Goal: Information Seeking & Learning: Learn about a topic

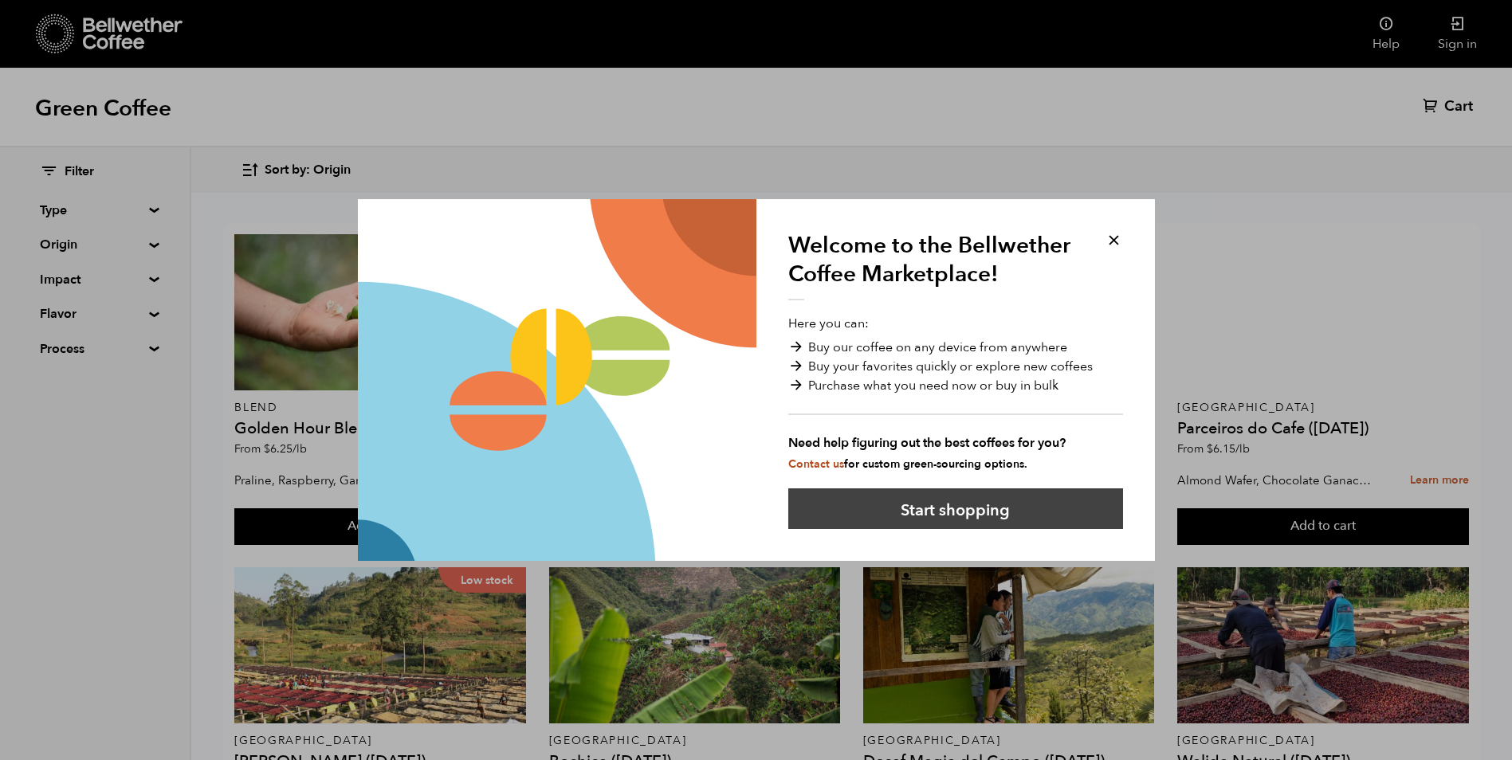
click at [898, 516] on button "Start shopping" at bounding box center [955, 508] width 335 height 41
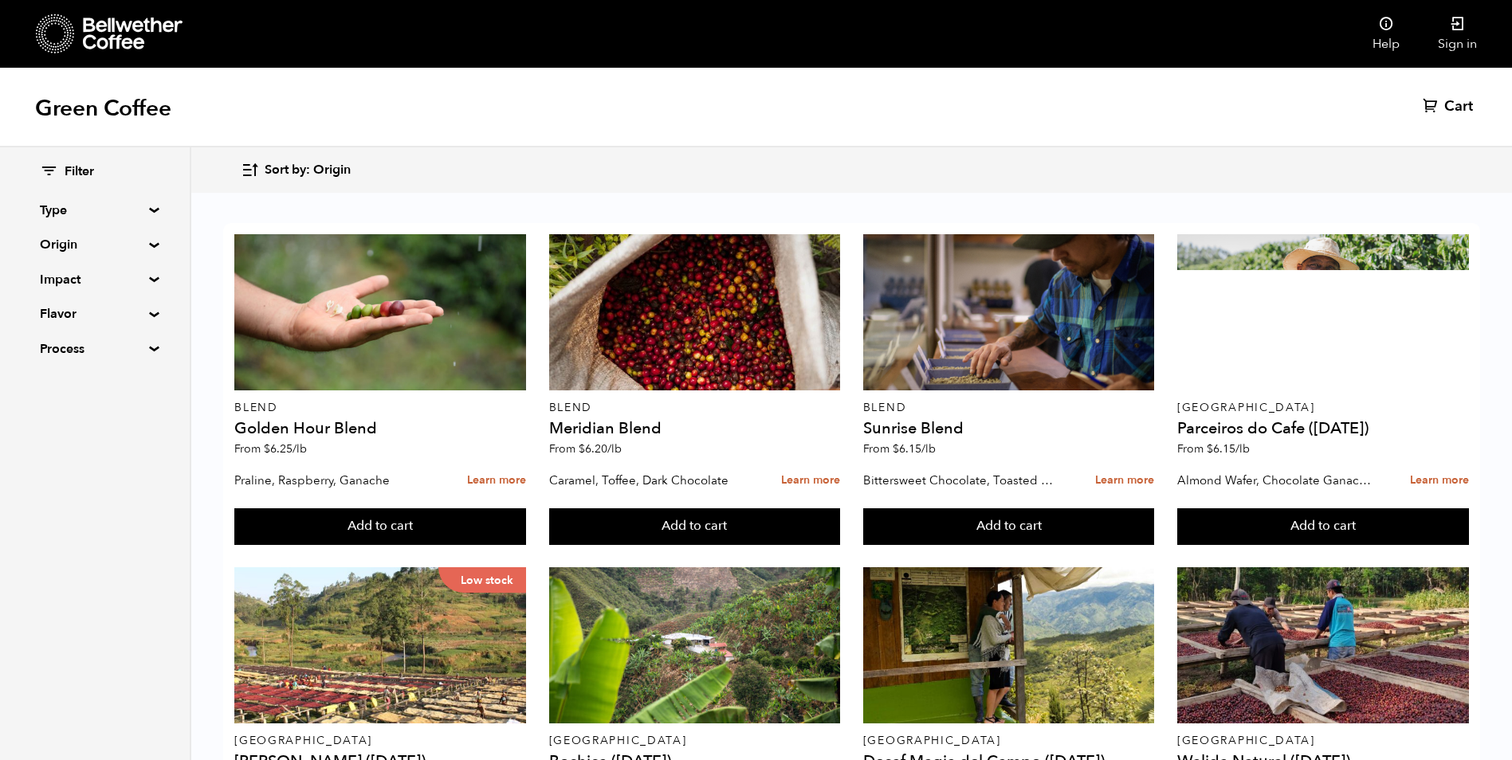
click at [253, 167] on icon "button" at bounding box center [250, 170] width 18 height 18
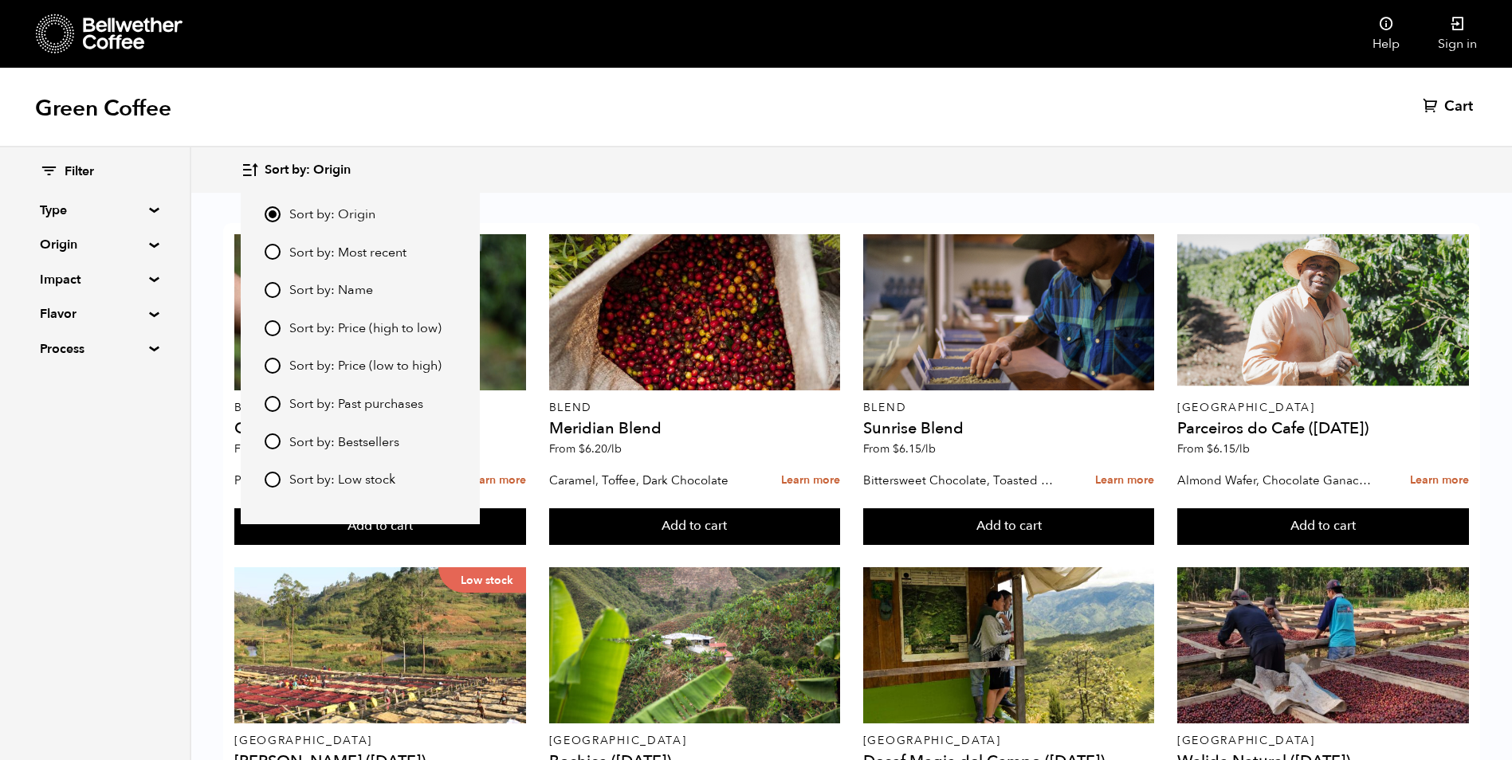
click at [330, 171] on span "Sort by: Origin" at bounding box center [308, 171] width 86 height 18
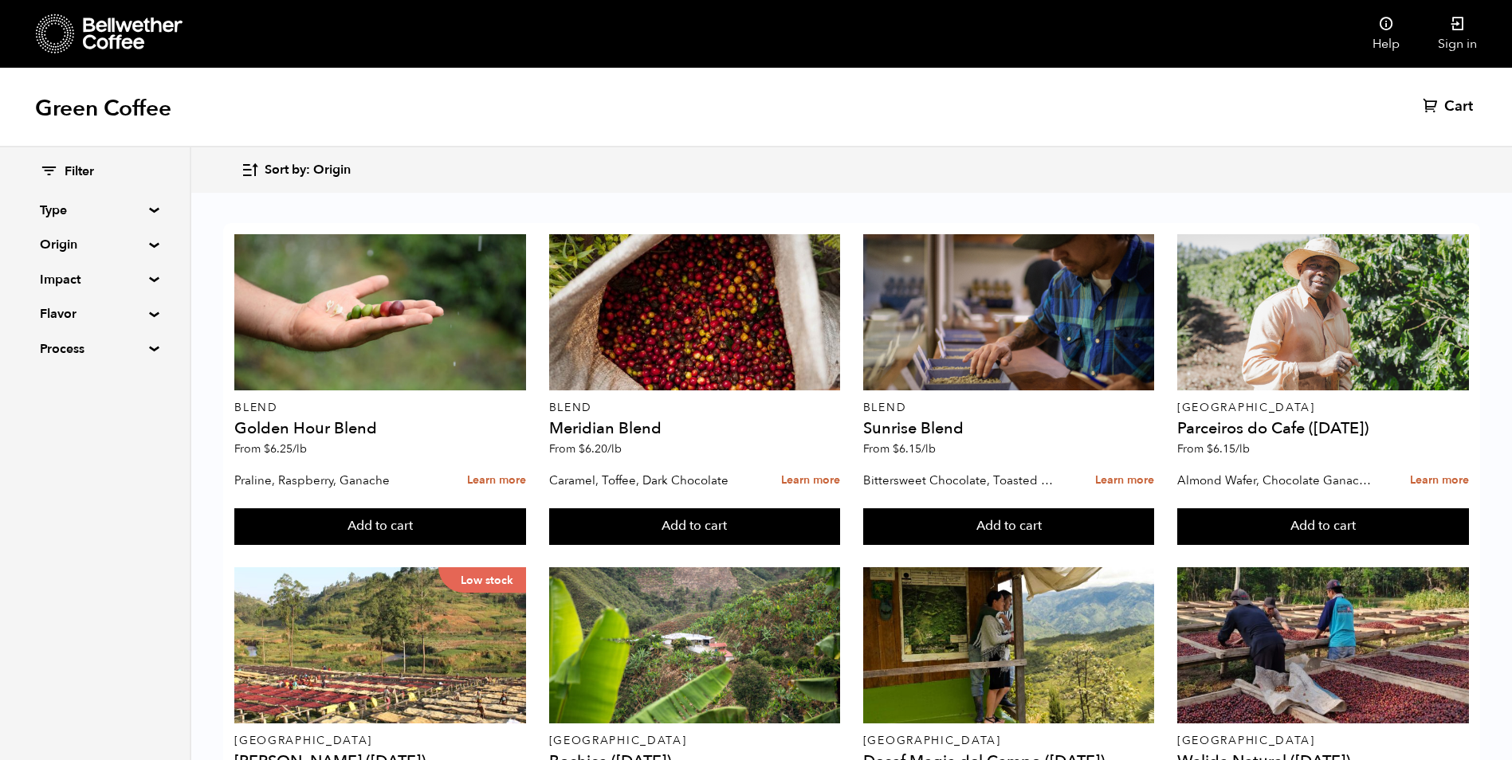
click at [150, 244] on summary "Origin" at bounding box center [95, 244] width 110 height 19
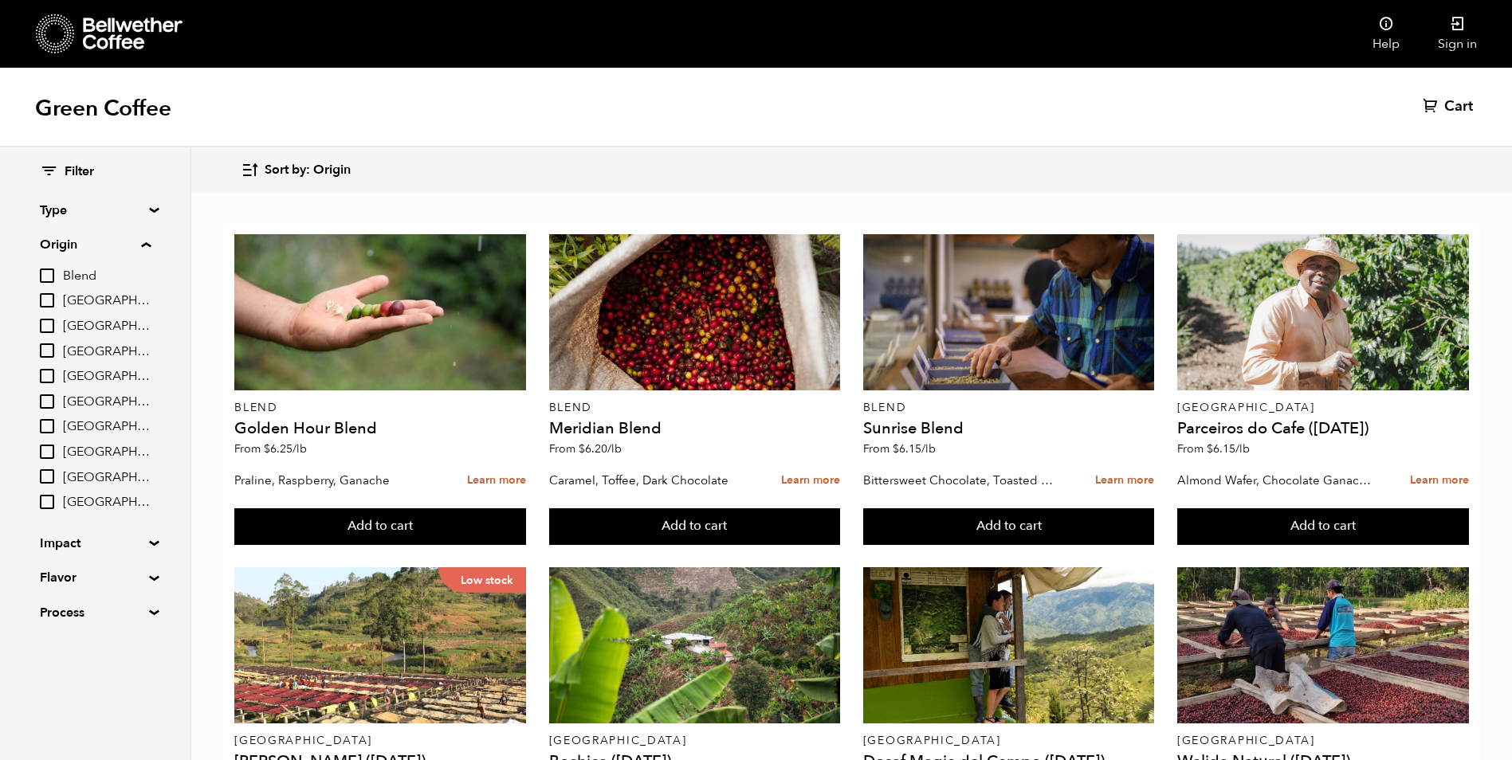
click at [45, 373] on input "East Java" at bounding box center [47, 376] width 14 height 14
checkbox input "true"
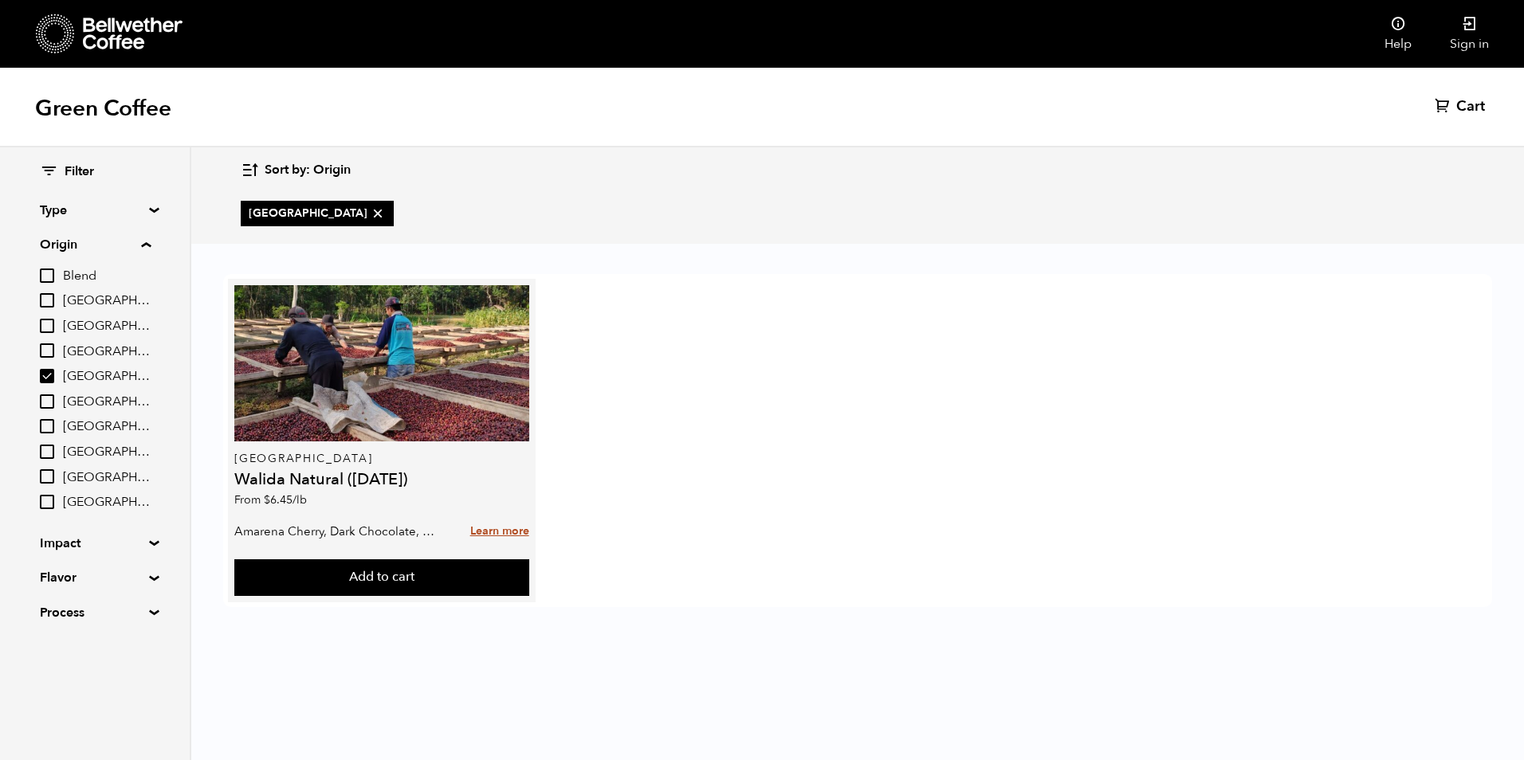
click at [511, 530] on link "Learn more" at bounding box center [499, 532] width 59 height 34
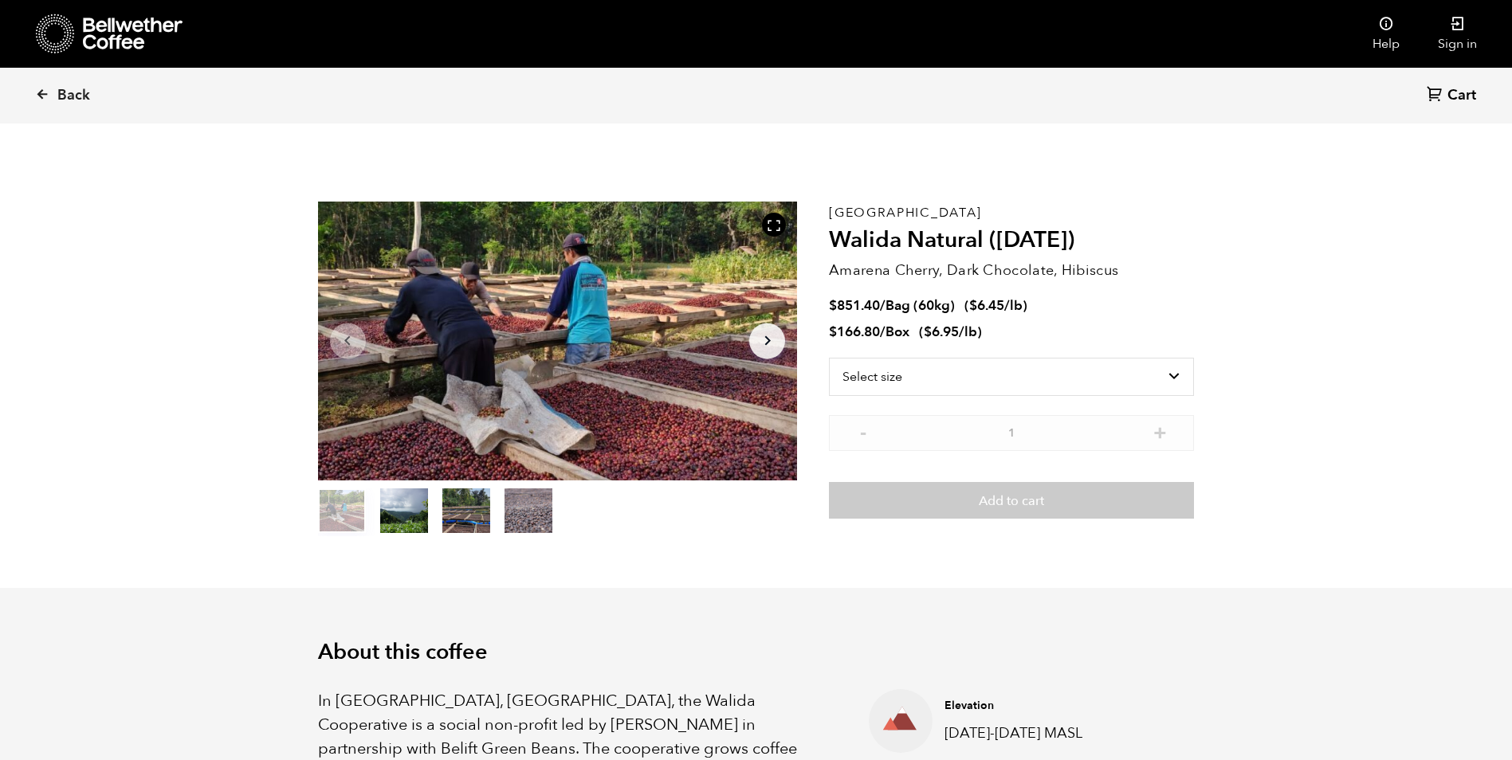
click at [397, 520] on button "item 1" at bounding box center [404, 514] width 48 height 45
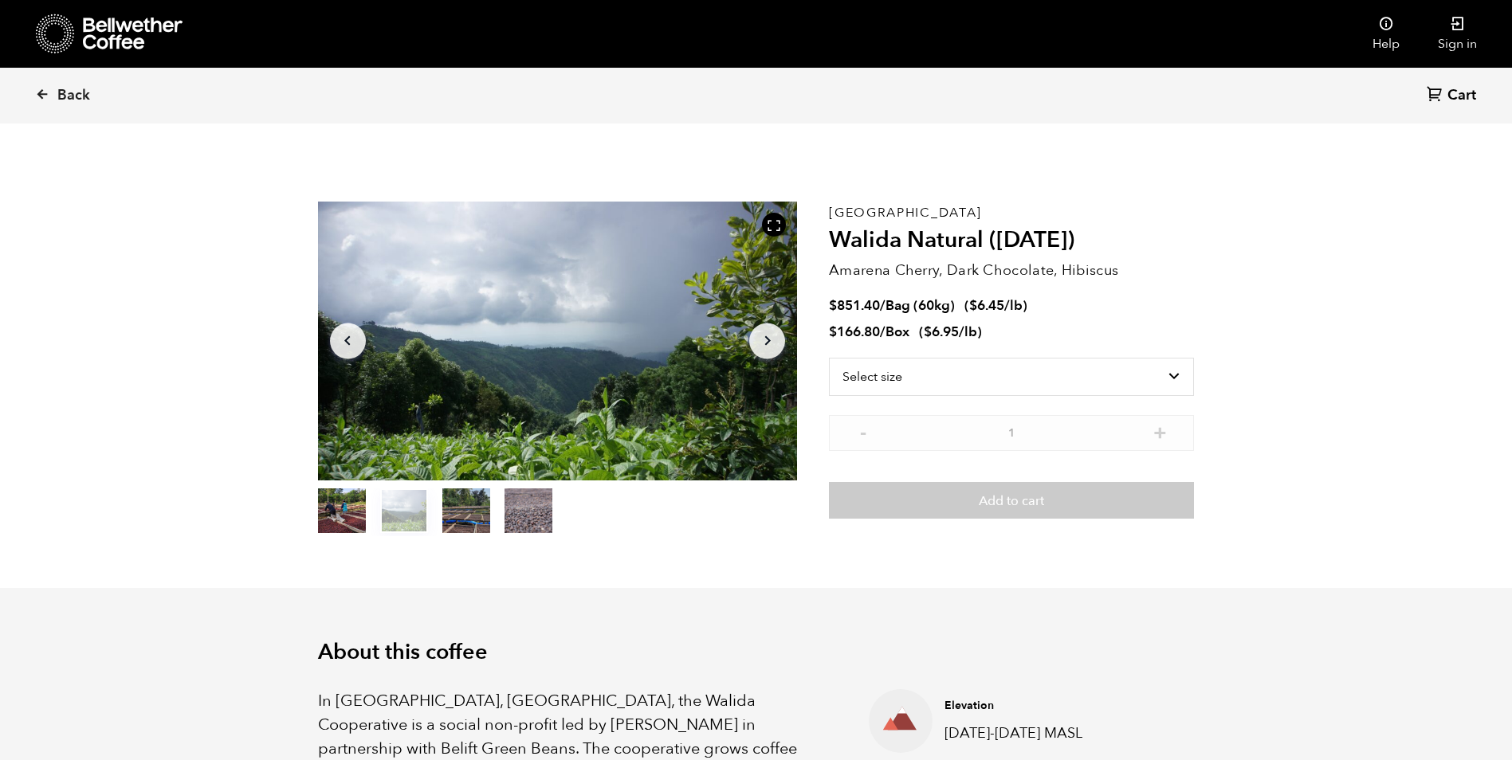
click at [467, 507] on button "item 2" at bounding box center [466, 514] width 48 height 45
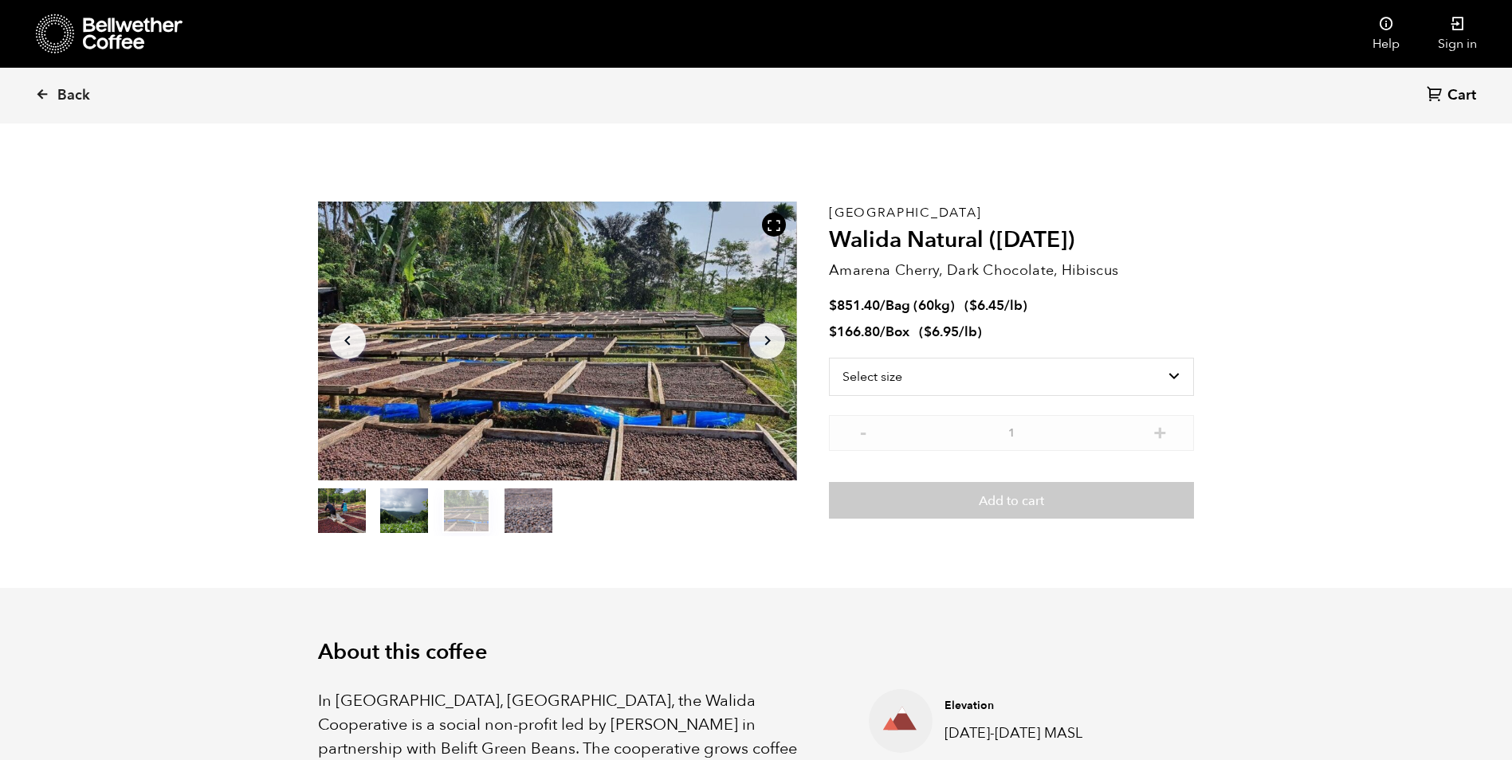
click at [536, 533] on button "item 3" at bounding box center [528, 514] width 48 height 45
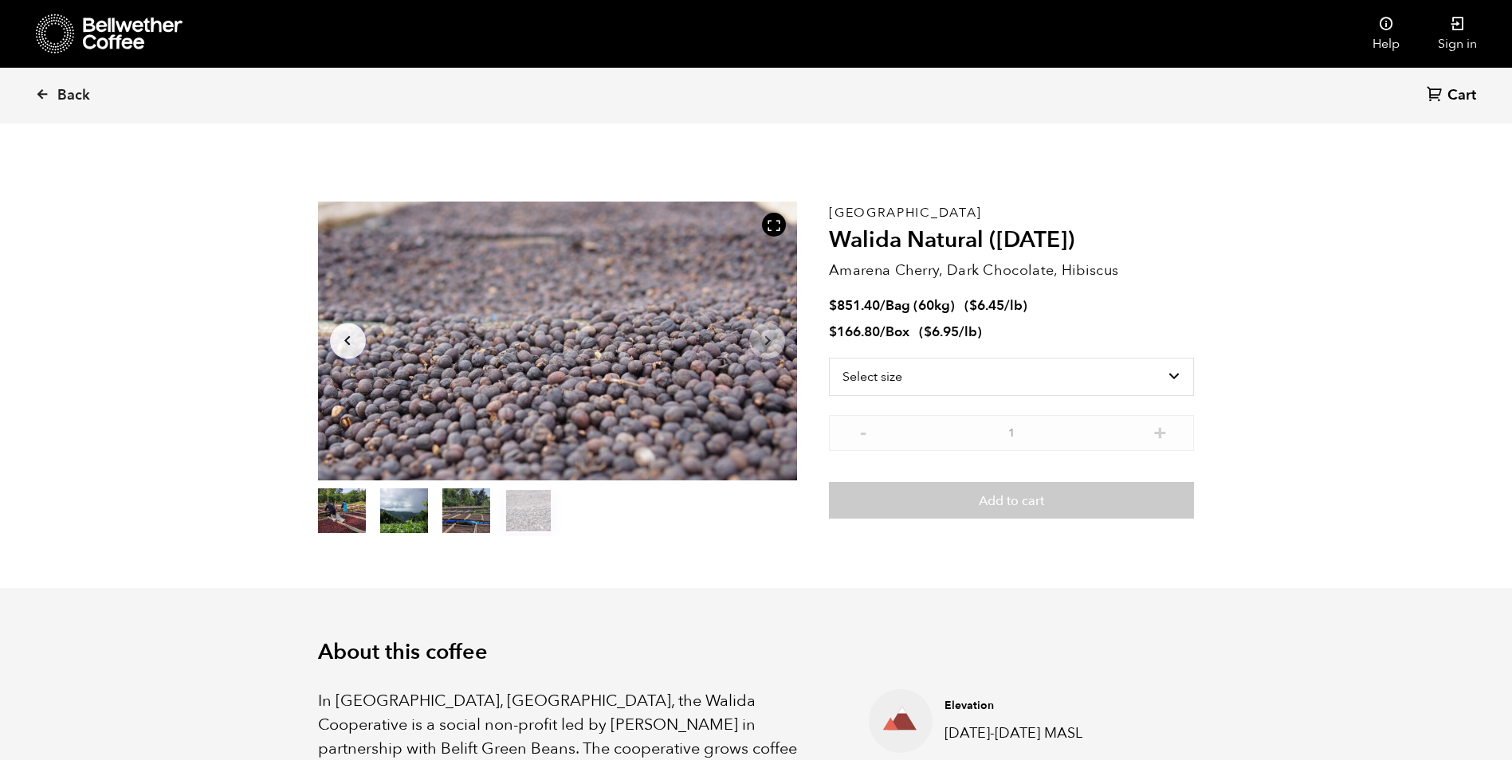
click at [331, 526] on button "item 0" at bounding box center [342, 514] width 48 height 45
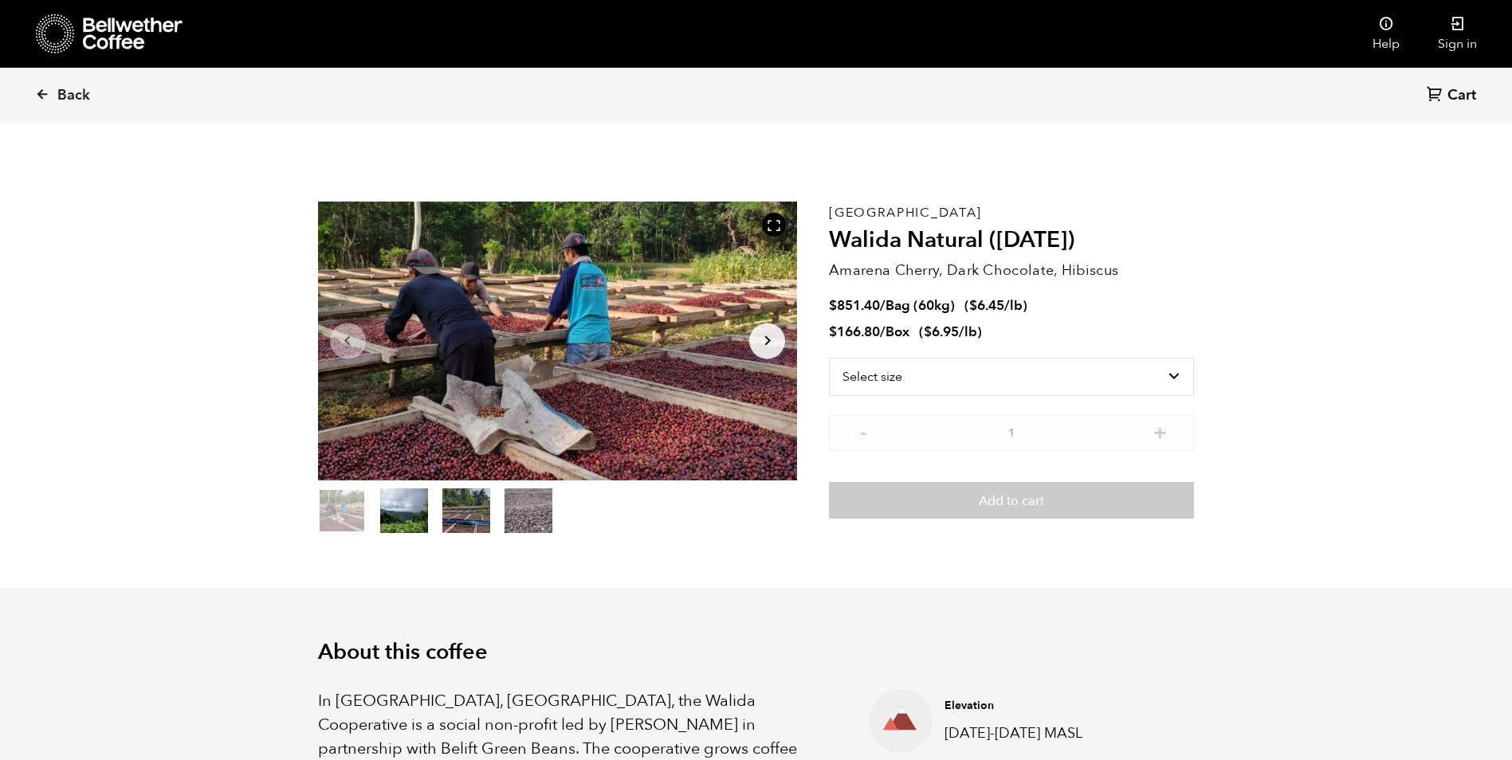
click at [390, 518] on button "item 1" at bounding box center [404, 514] width 48 height 45
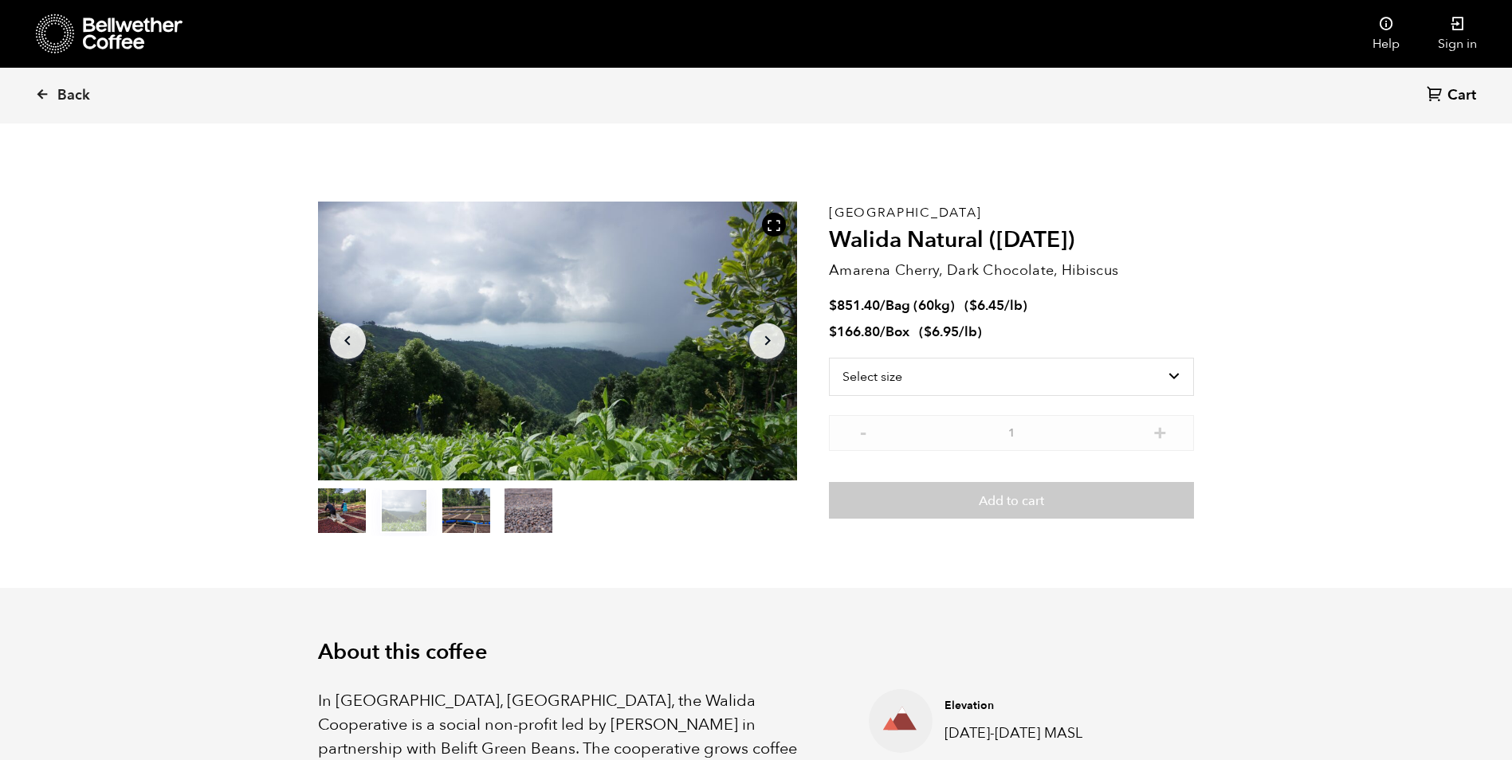
click at [351, 526] on button "item 0" at bounding box center [342, 514] width 48 height 45
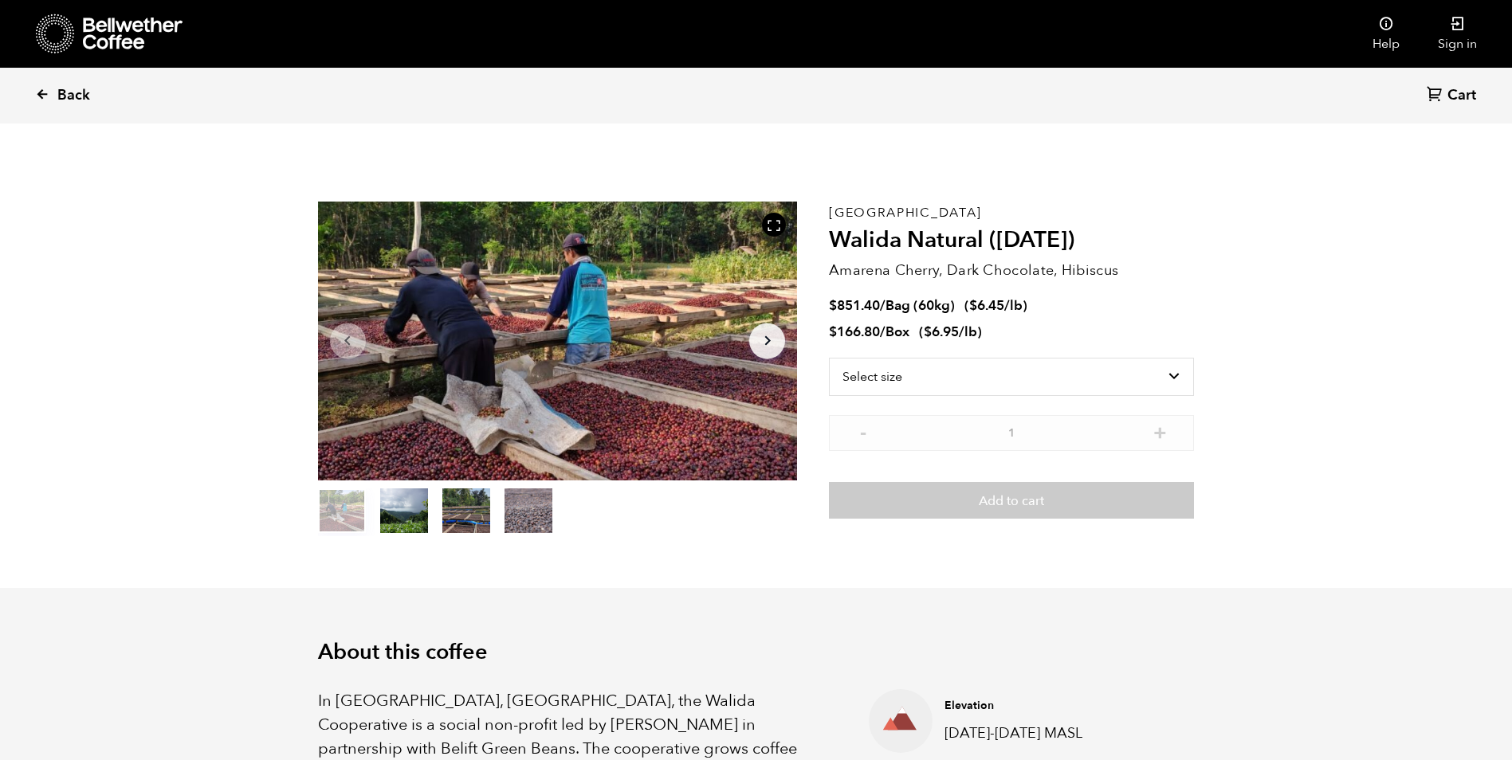
click at [53, 92] on link "Back" at bounding box center [84, 96] width 99 height 54
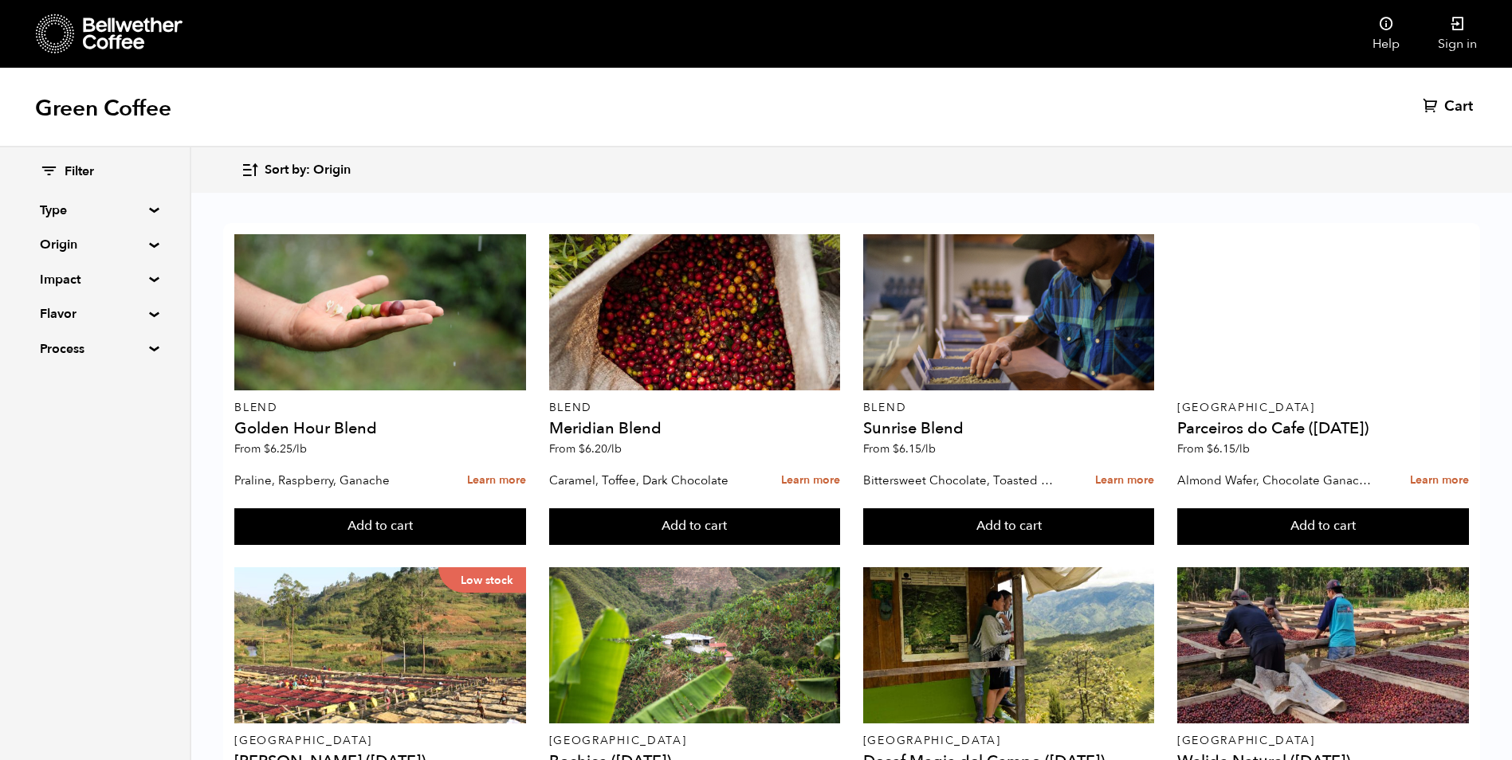
click at [149, 257] on div "Filter Type Blend Single Origin Decaf Seasonal Year Round Origin Blend Brazil B…" at bounding box center [95, 260] width 190 height 227
click at [151, 215] on div "Filter Type Blend Single Origin Decaf Seasonal Year Round Origin Blend Brazil B…" at bounding box center [95, 260] width 190 height 227
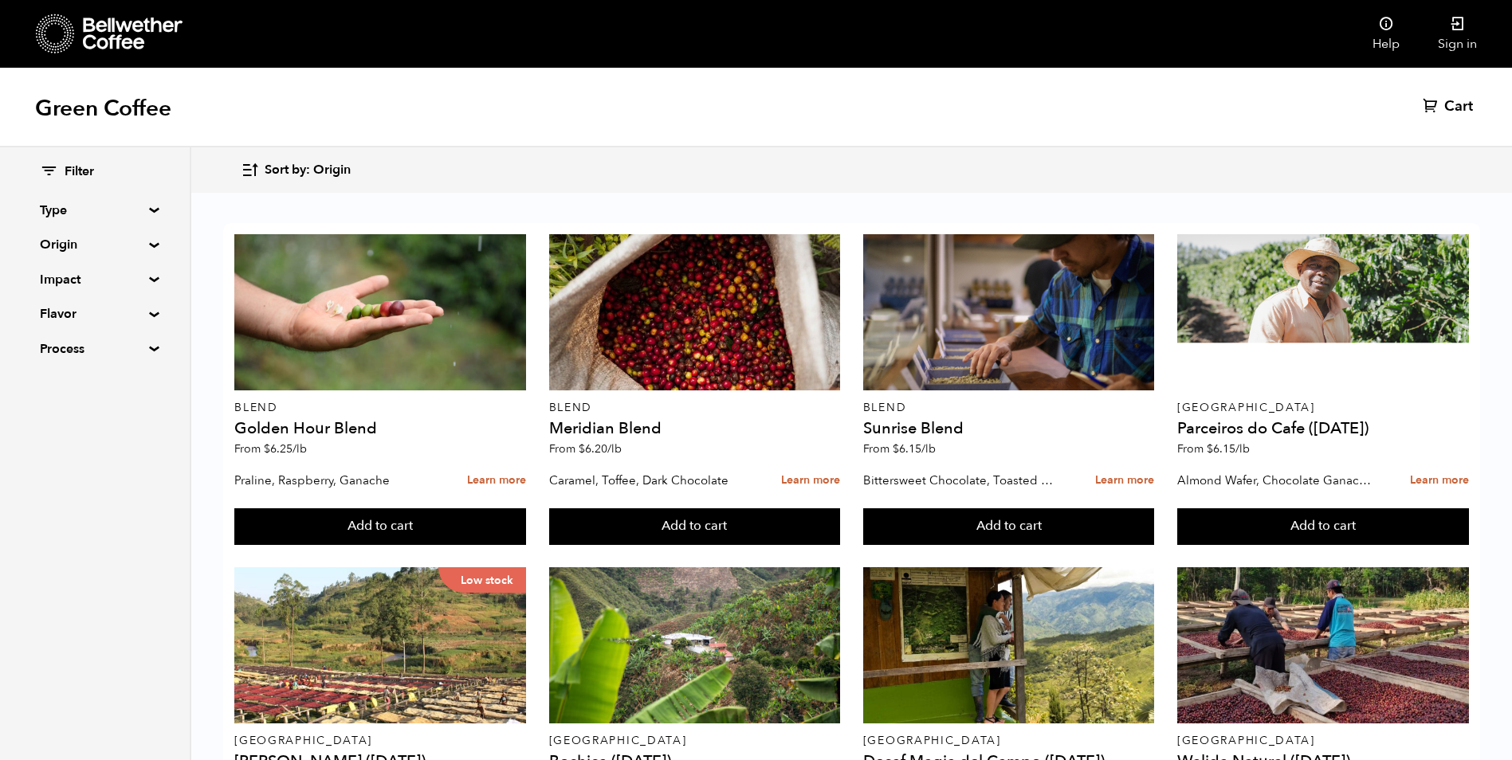
click at [146, 210] on summary "Type" at bounding box center [95, 210] width 110 height 19
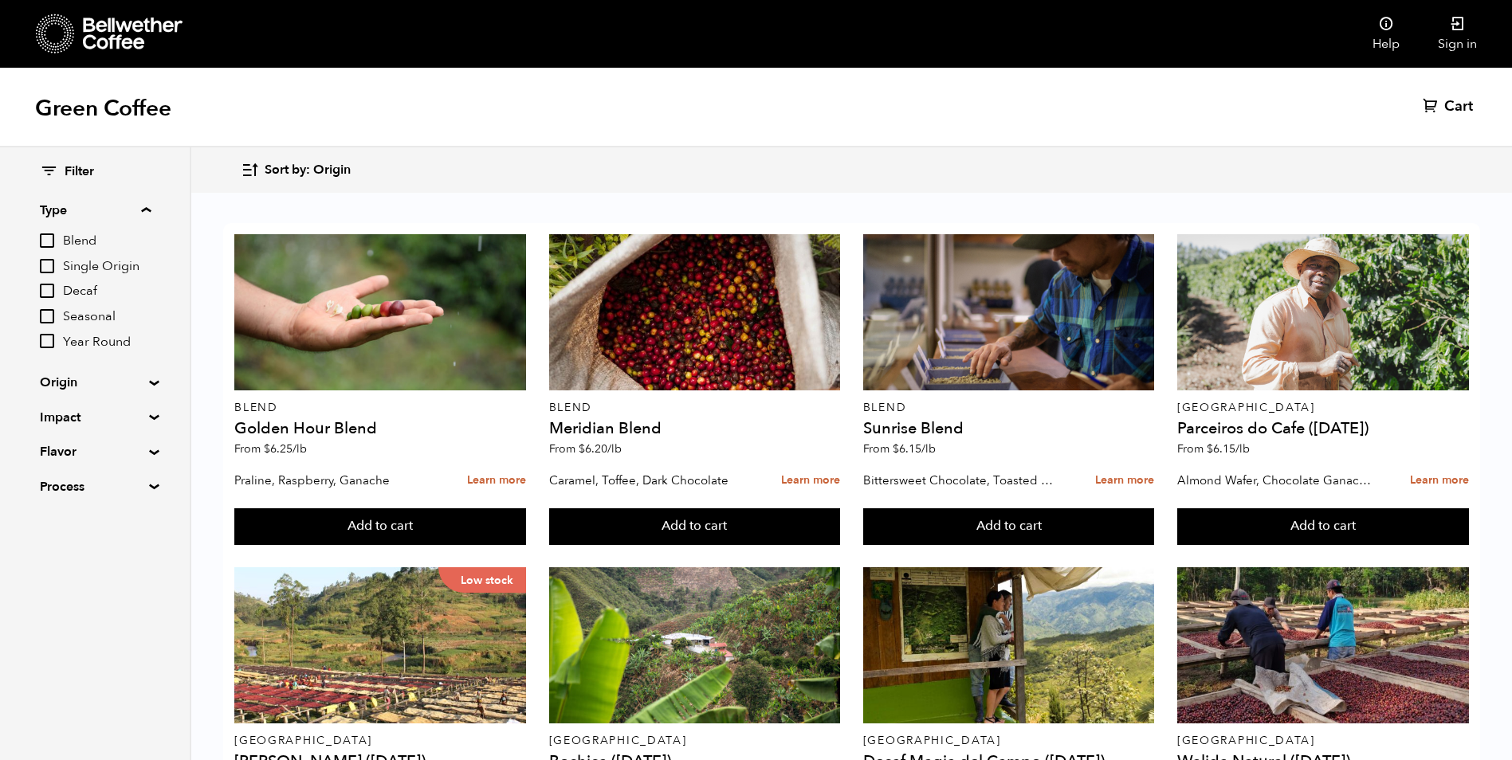
click at [146, 211] on summary "Type" at bounding box center [95, 210] width 111 height 19
click at [151, 241] on div "Filter Type Blend Single Origin Decaf Seasonal Year Round Origin Blend Brazil B…" at bounding box center [95, 260] width 190 height 227
click at [150, 249] on div "Filter Type Blend Single Origin Decaf Seasonal Year Round Origin Blend Brazil B…" at bounding box center [95, 260] width 190 height 227
click at [149, 245] on summary "Origin" at bounding box center [95, 244] width 110 height 19
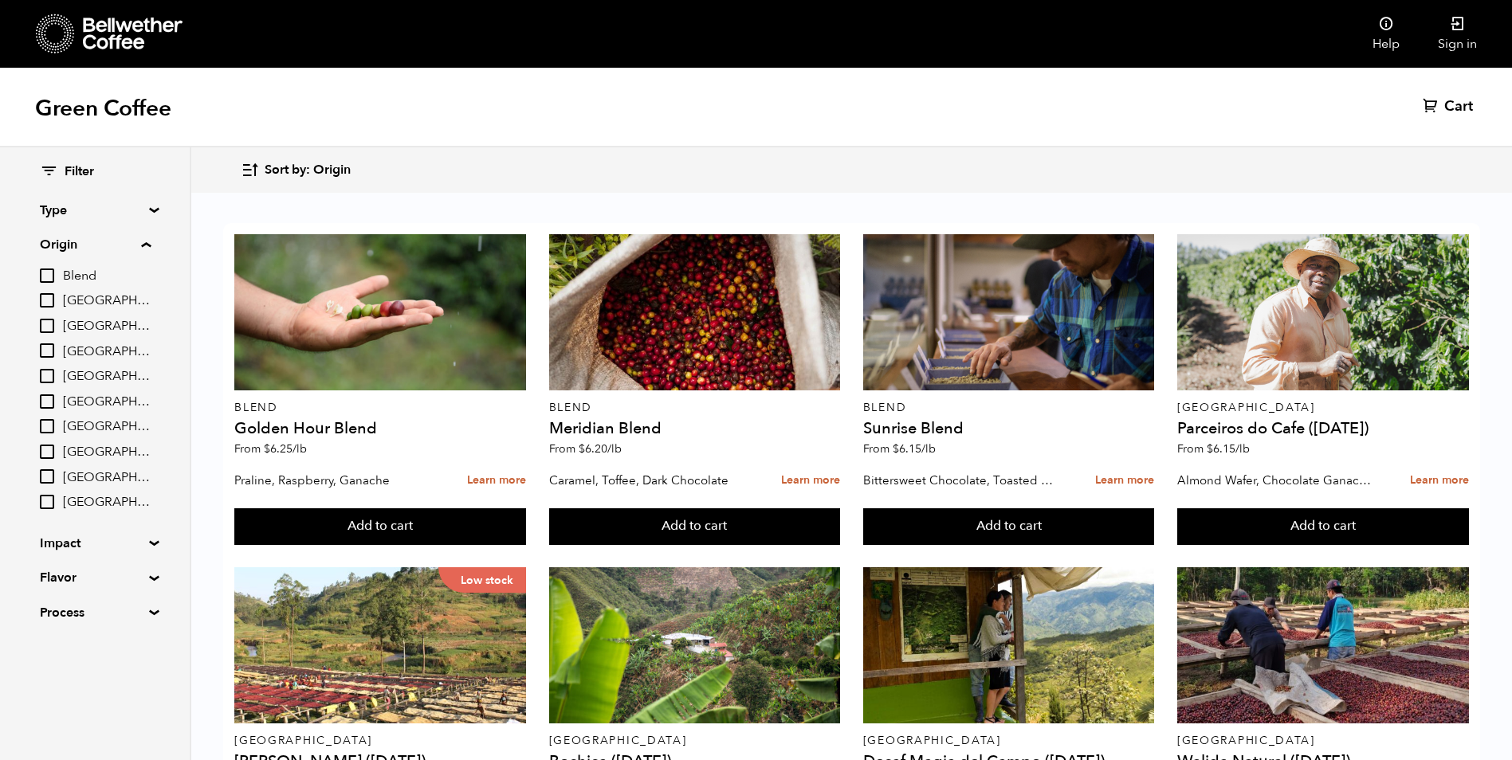
click at [53, 477] on input "[GEOGRAPHIC_DATA]" at bounding box center [47, 476] width 14 height 14
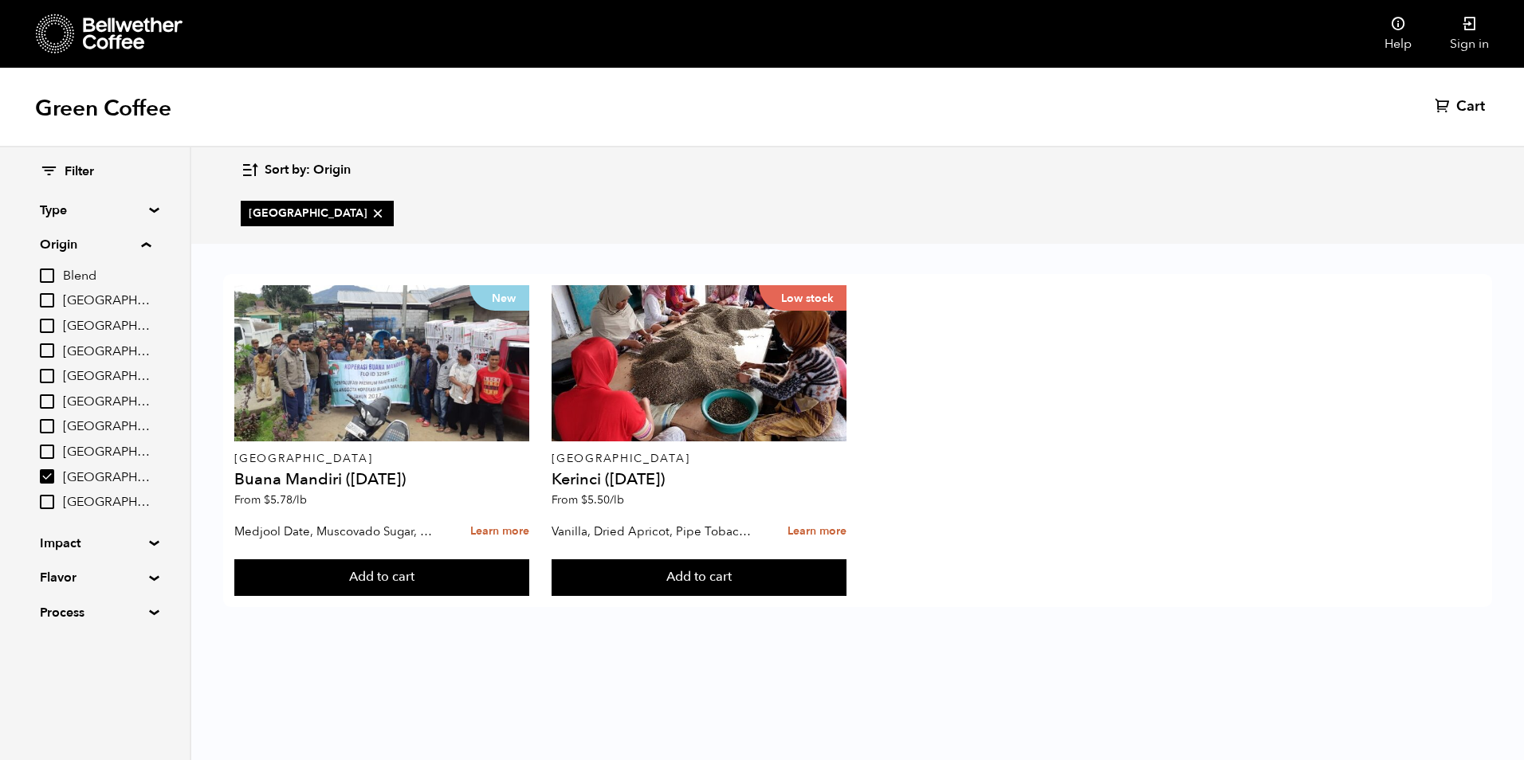
click at [53, 477] on input "[GEOGRAPHIC_DATA]" at bounding box center [47, 476] width 14 height 14
checkbox input "false"
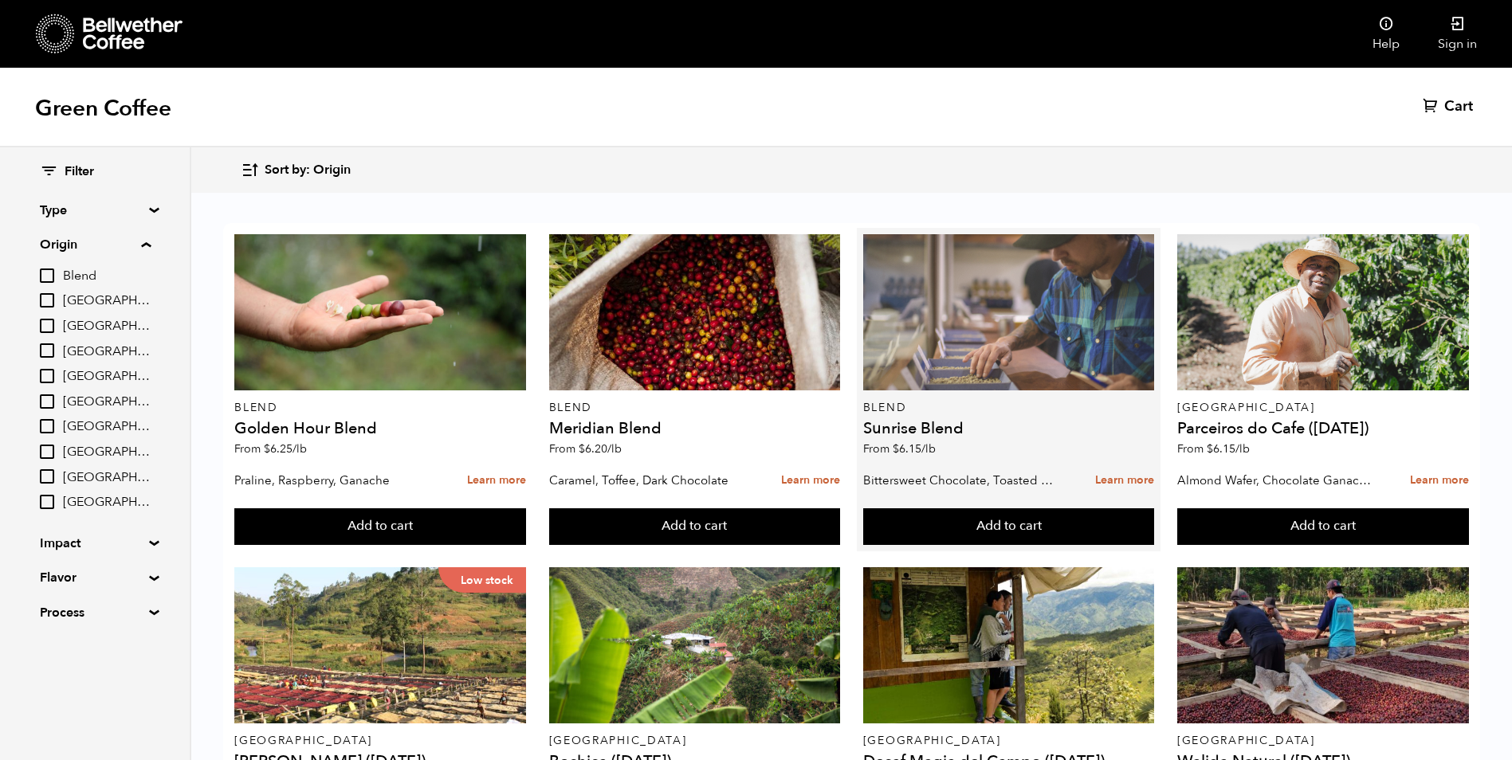
click at [998, 369] on div at bounding box center [1009, 312] width 292 height 156
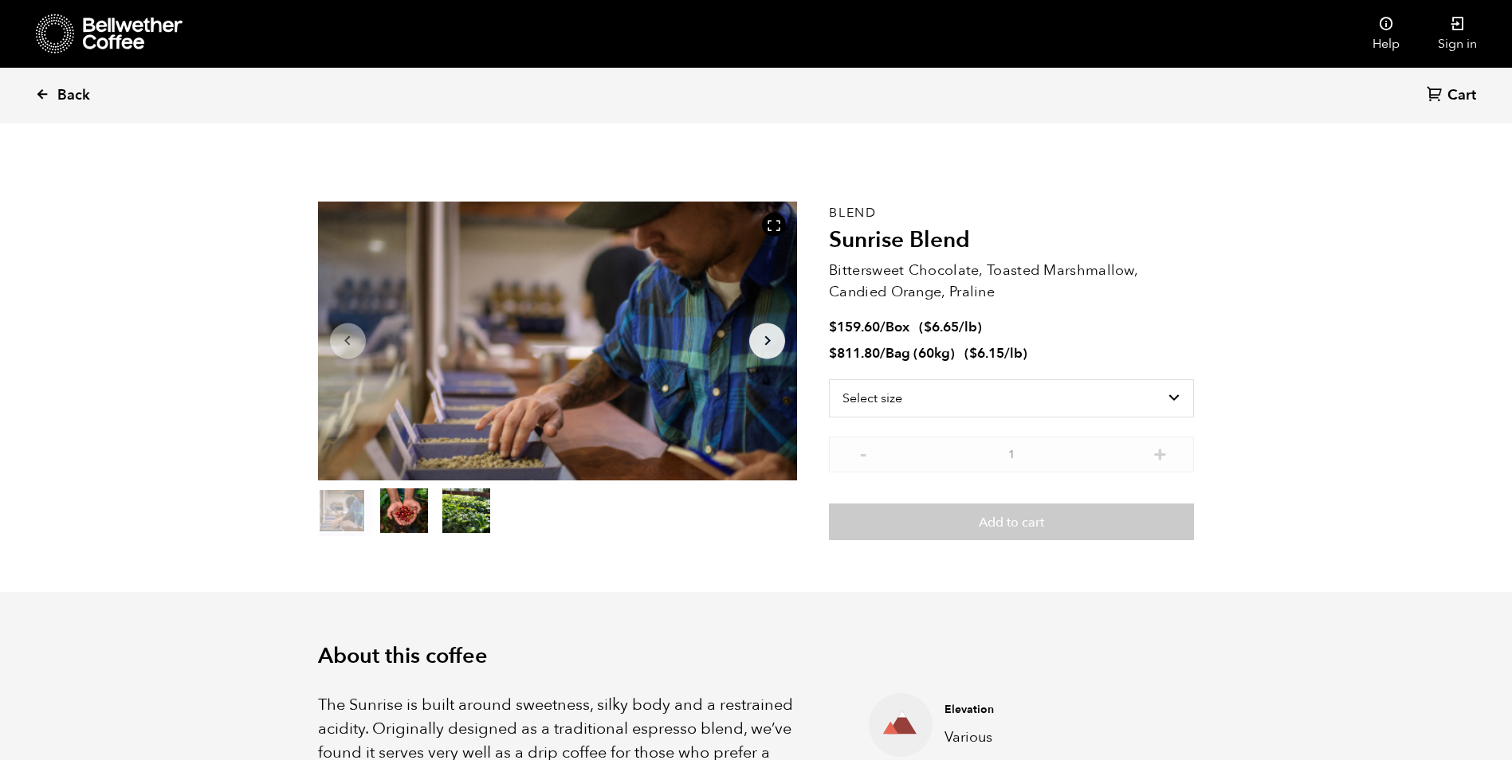
click at [56, 98] on link "Back" at bounding box center [84, 96] width 99 height 54
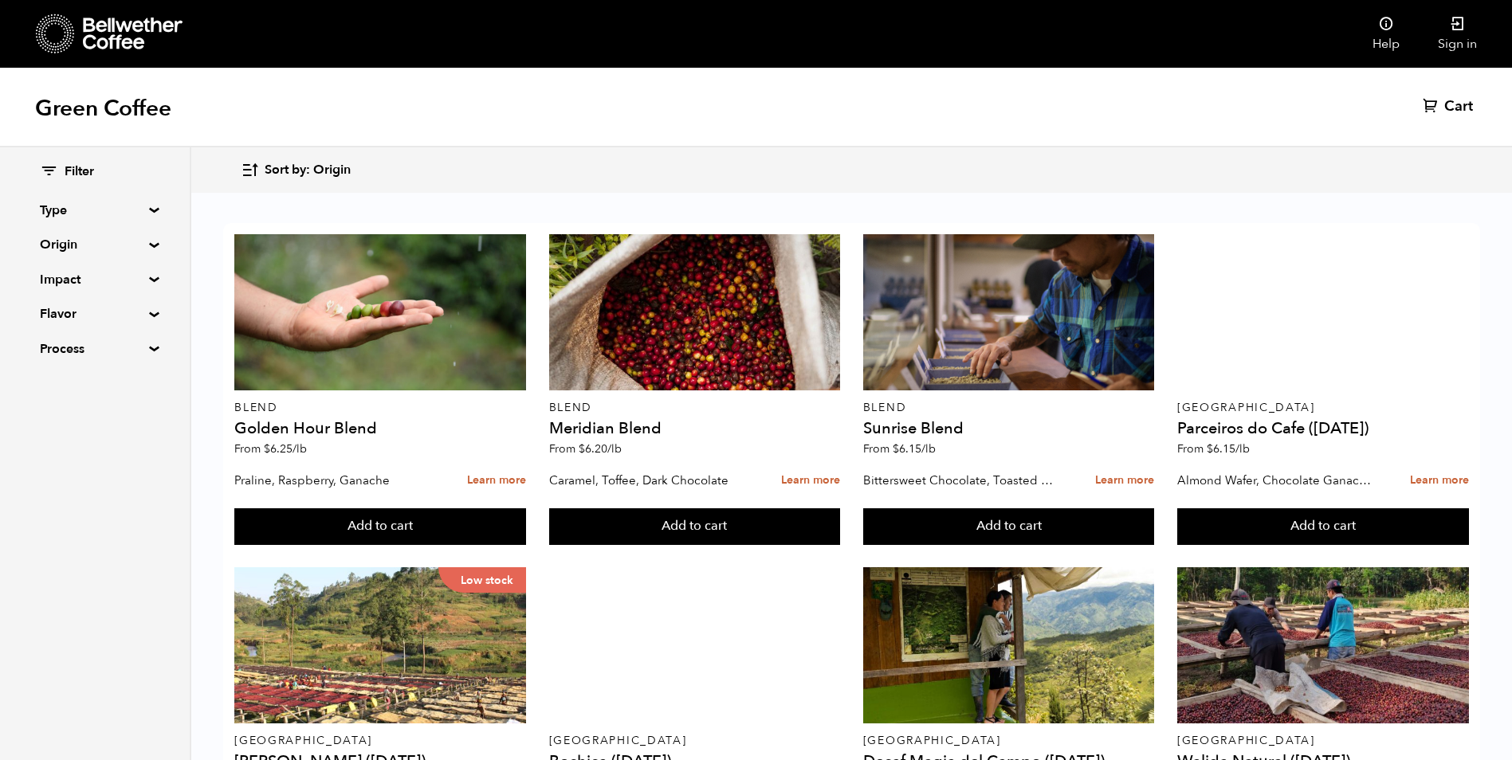
scroll to position [159, 0]
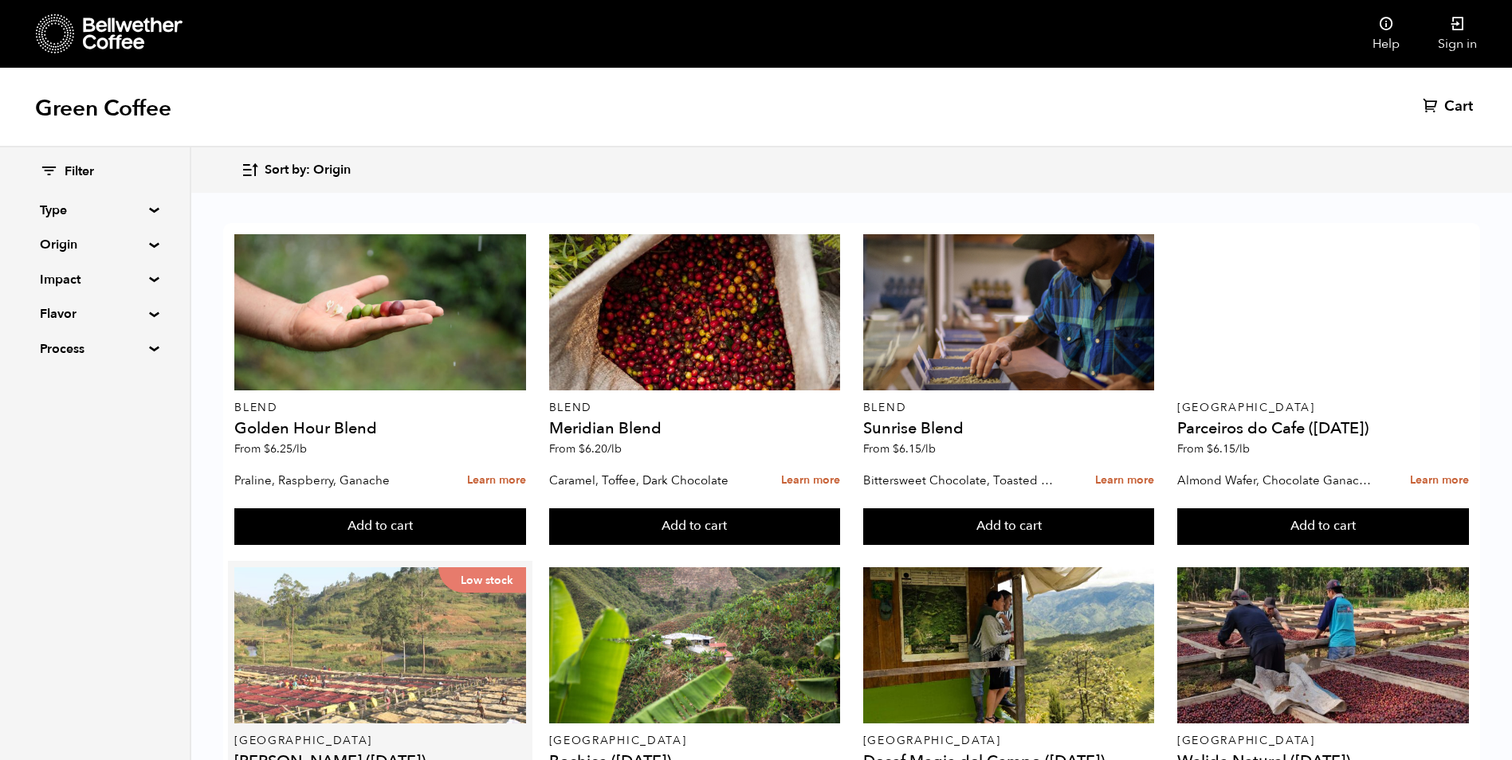
click at [402, 567] on div "Low stock" at bounding box center [380, 645] width 292 height 156
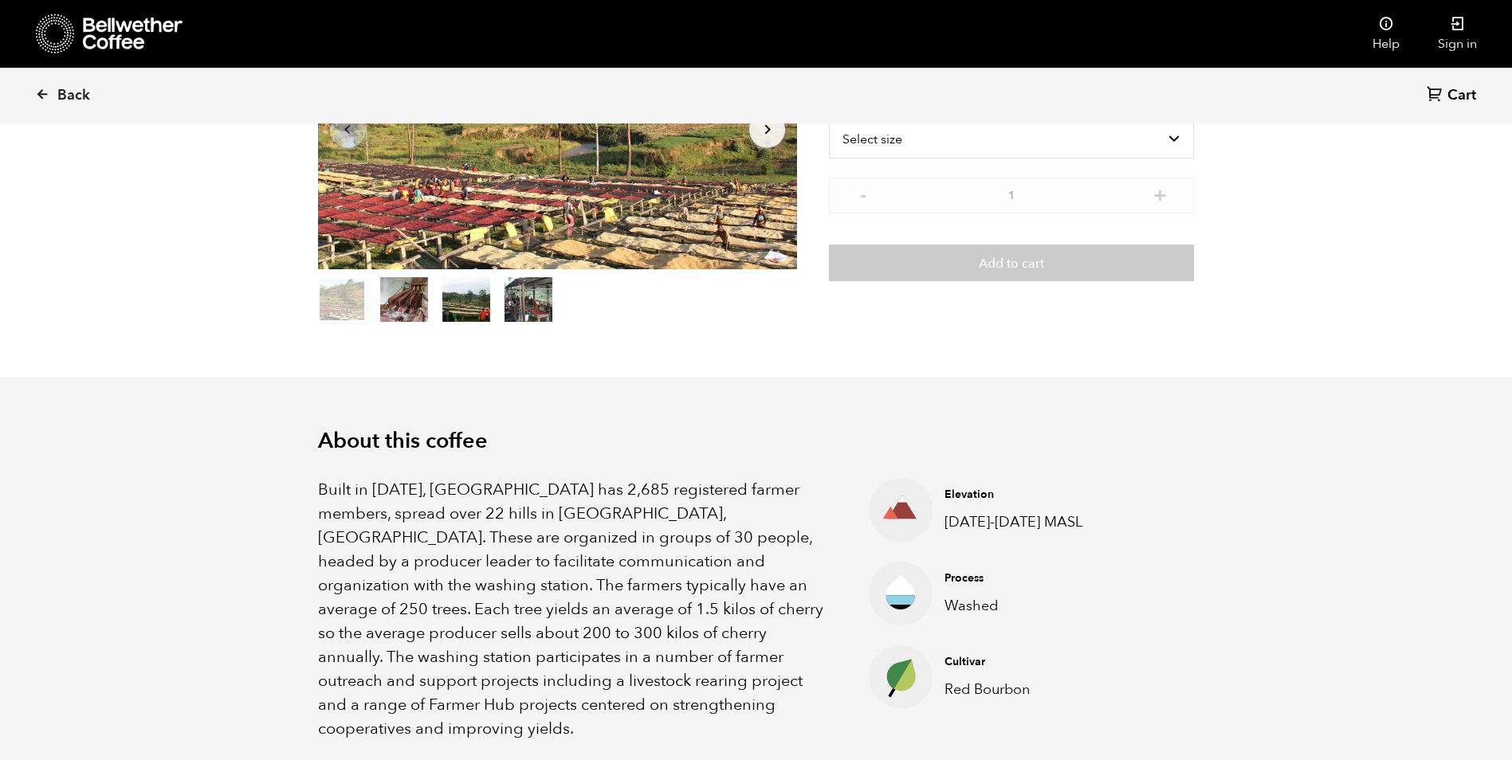
scroll to position [239, 0]
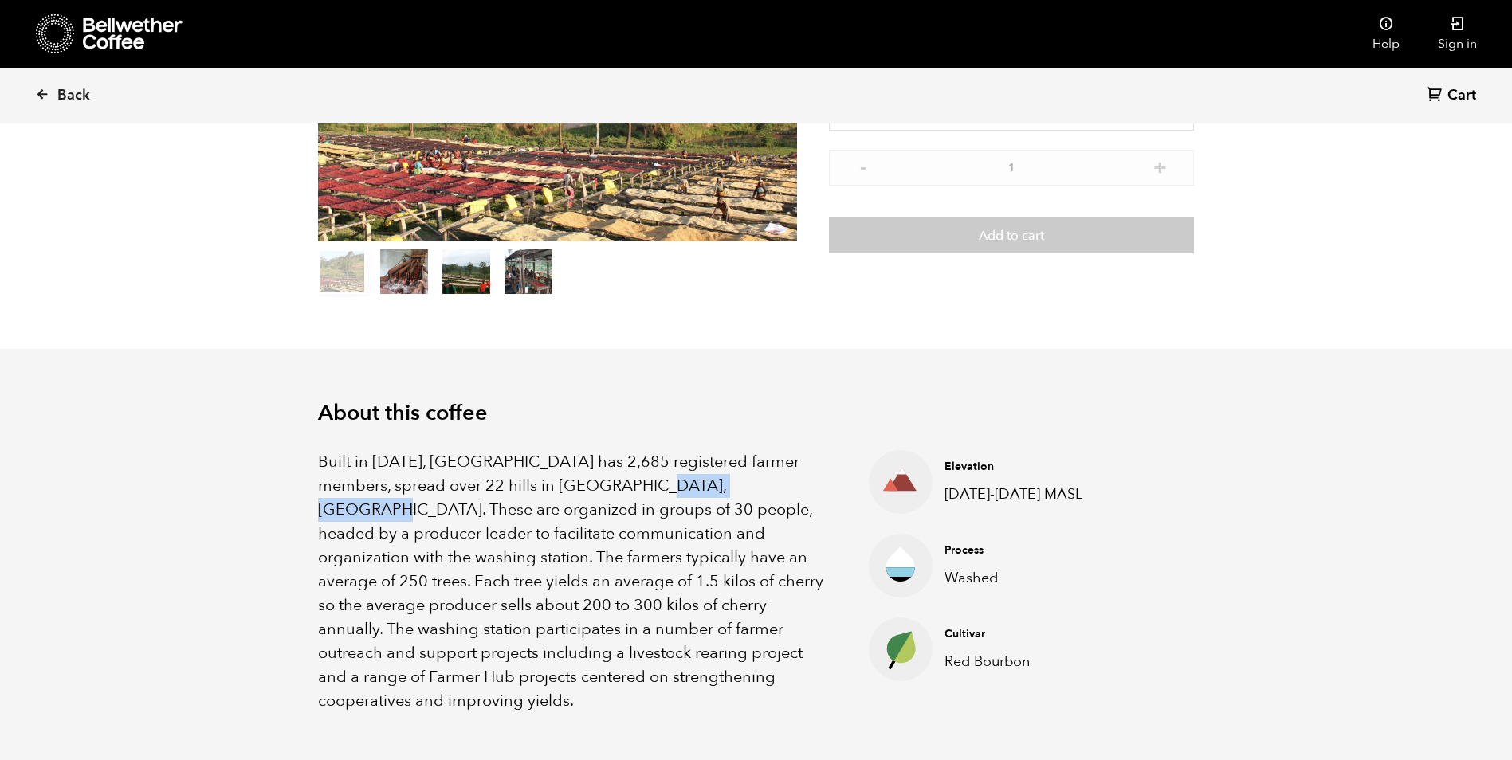
drag, startPoint x: 630, startPoint y: 487, endPoint x: 738, endPoint y: 487, distance: 108.4
click at [738, 487] on p "Built in 1991, Gakenke station has 2,685 registered farmer members, spread over…" at bounding box center [574, 581] width 512 height 263
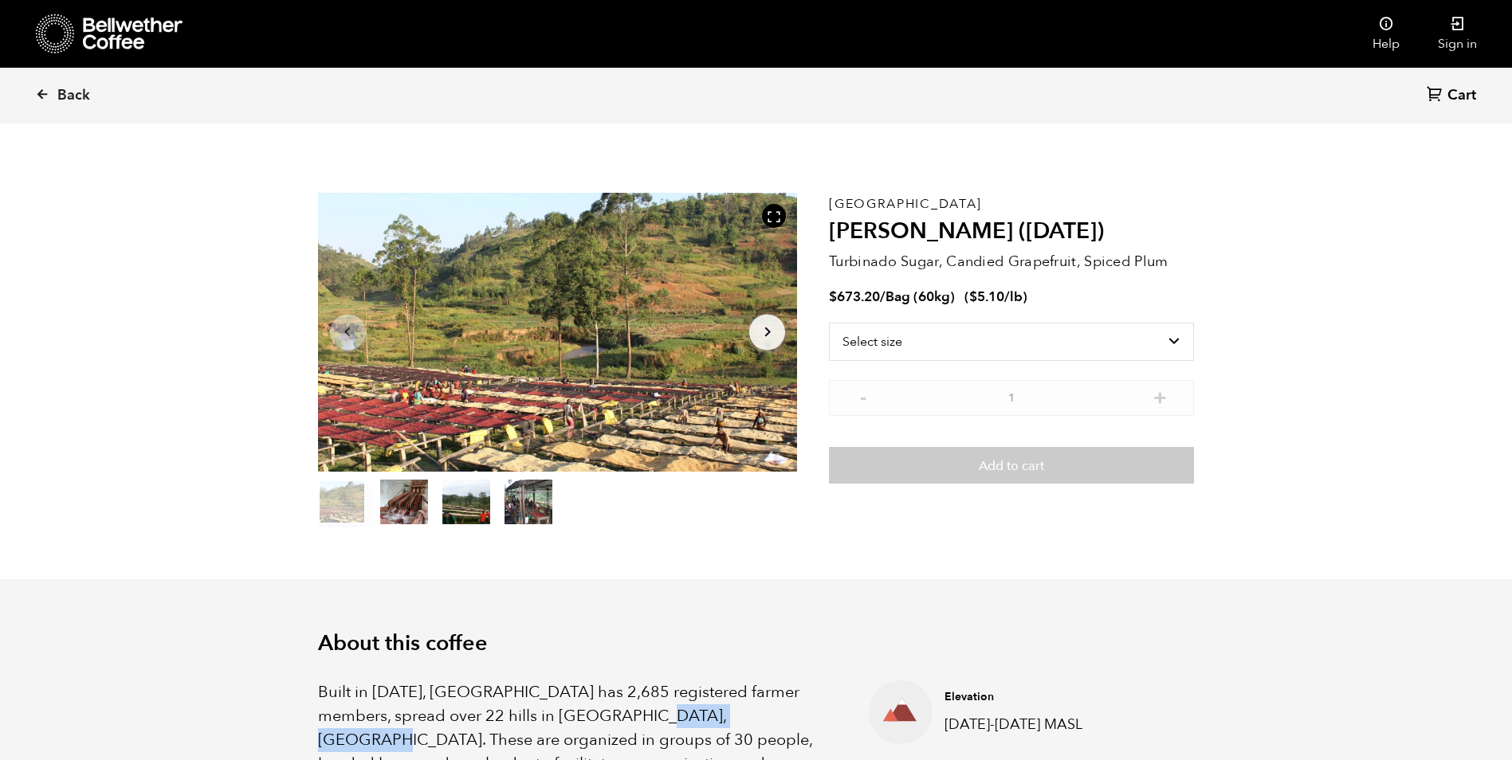
scroll to position [0, 0]
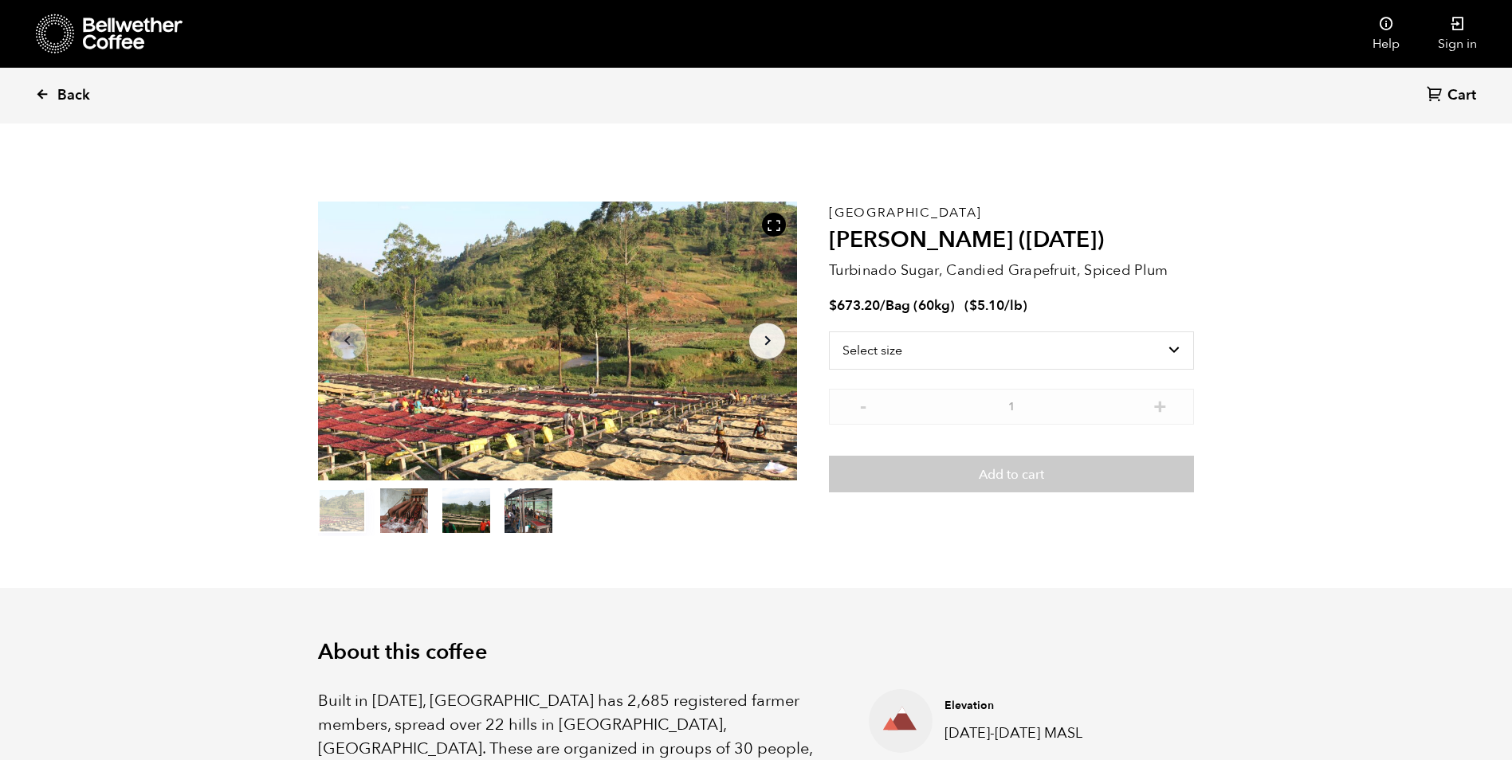
click at [46, 100] on icon at bounding box center [42, 94] width 14 height 14
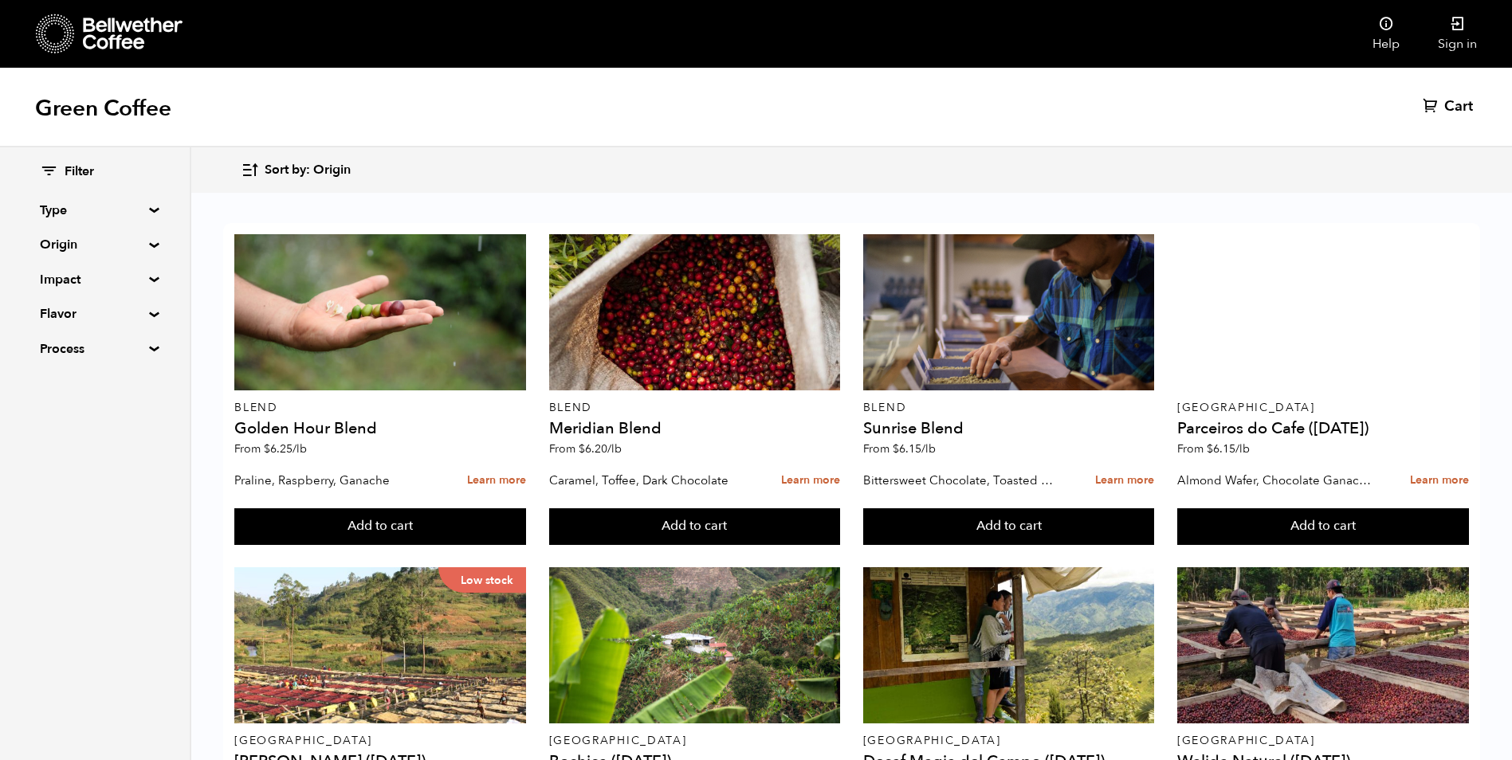
scroll to position [372, 0]
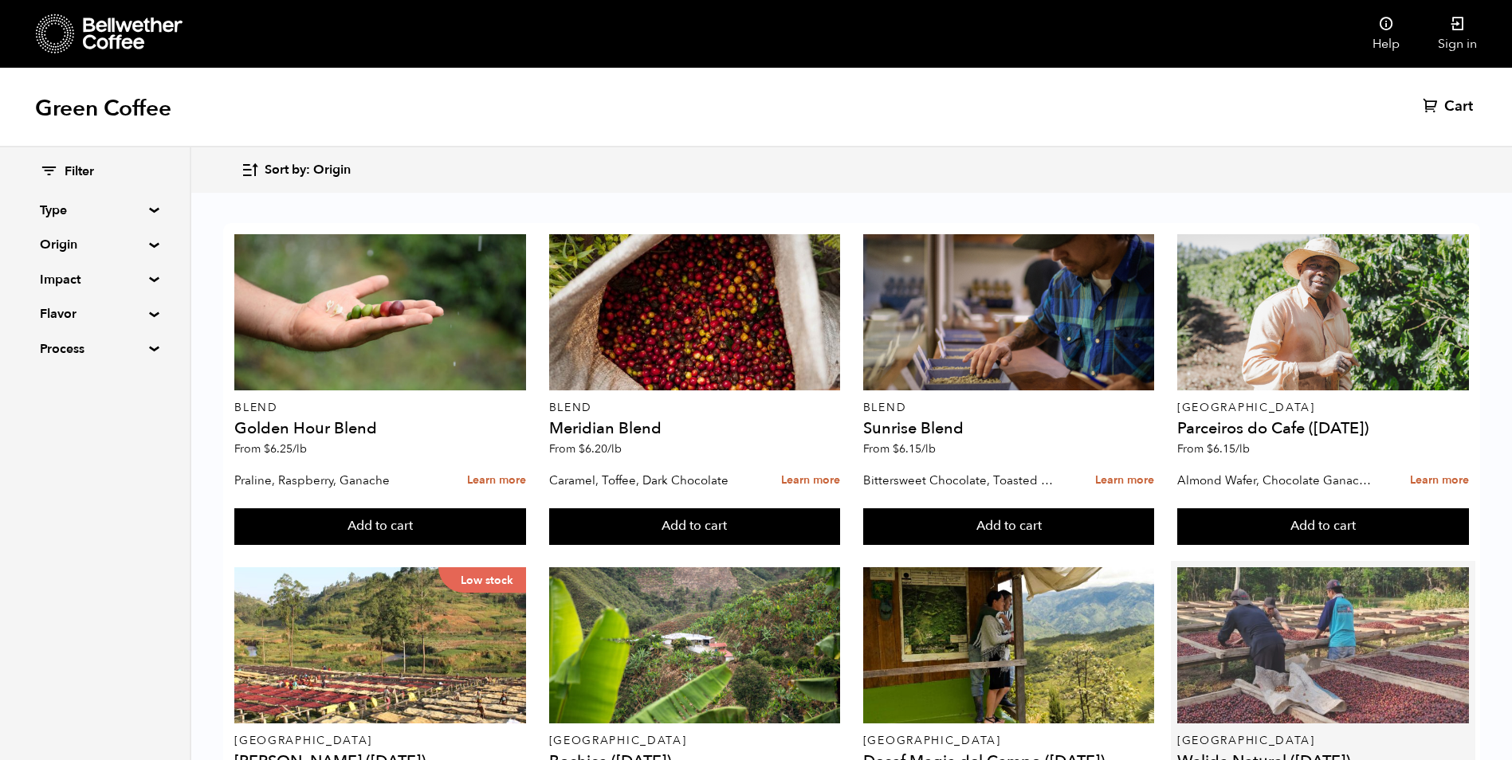
click at [1267, 567] on div at bounding box center [1323, 645] width 292 height 156
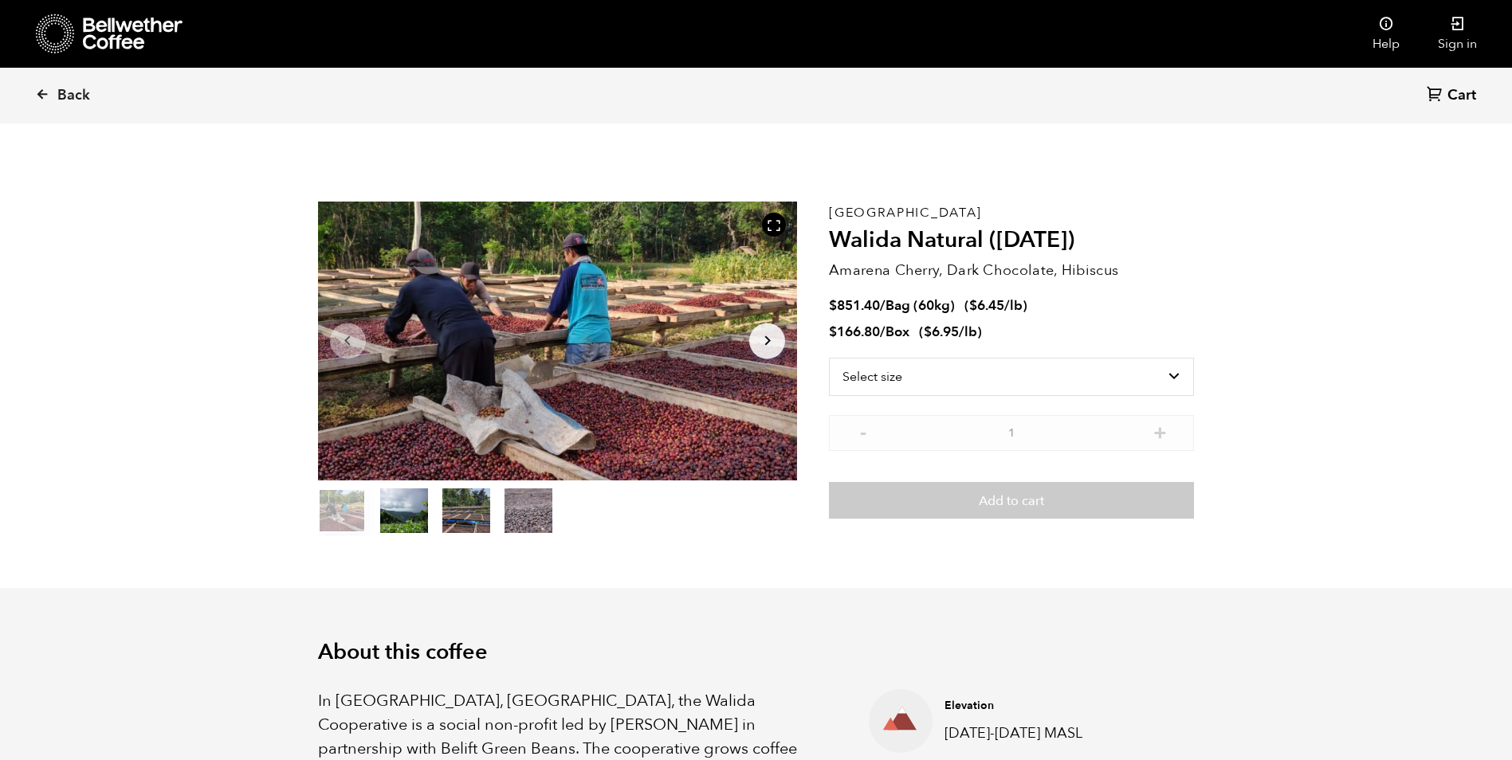
scroll to position [159, 0]
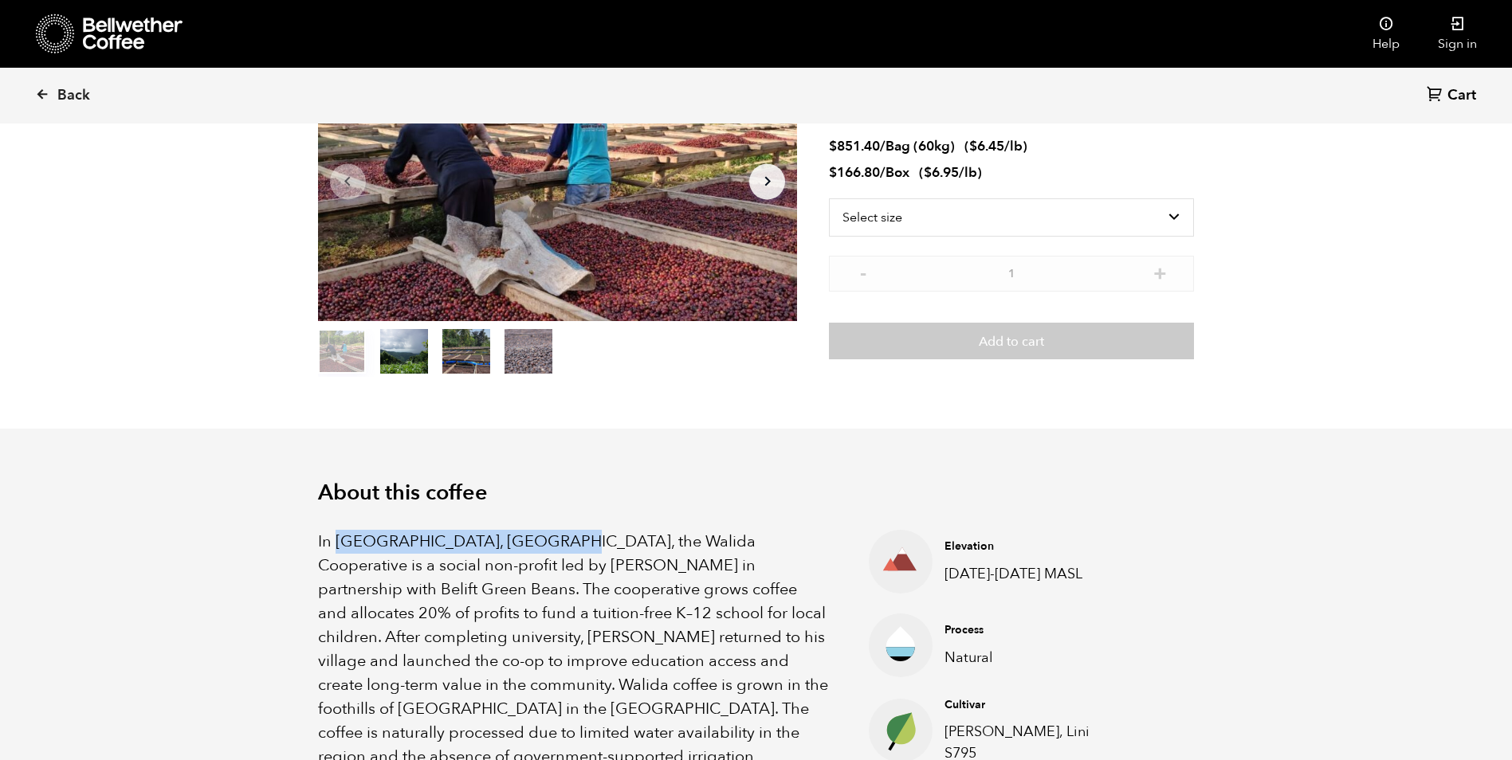
drag, startPoint x: 339, startPoint y: 542, endPoint x: 529, endPoint y: 549, distance: 190.6
click at [529, 549] on p "In Tlogosari Village, East Java, the Walida Cooperative is a social non-profit …" at bounding box center [574, 685] width 512 height 311
drag, startPoint x: 529, startPoint y: 549, endPoint x: 520, endPoint y: 545, distance: 10.4
copy p "Tlogosari Village, East Java"
click at [272, 590] on section "About this coffee In Tlogosari Village, East Java, the Walida Cooperative is a …" at bounding box center [756, 661] width 1512 height 464
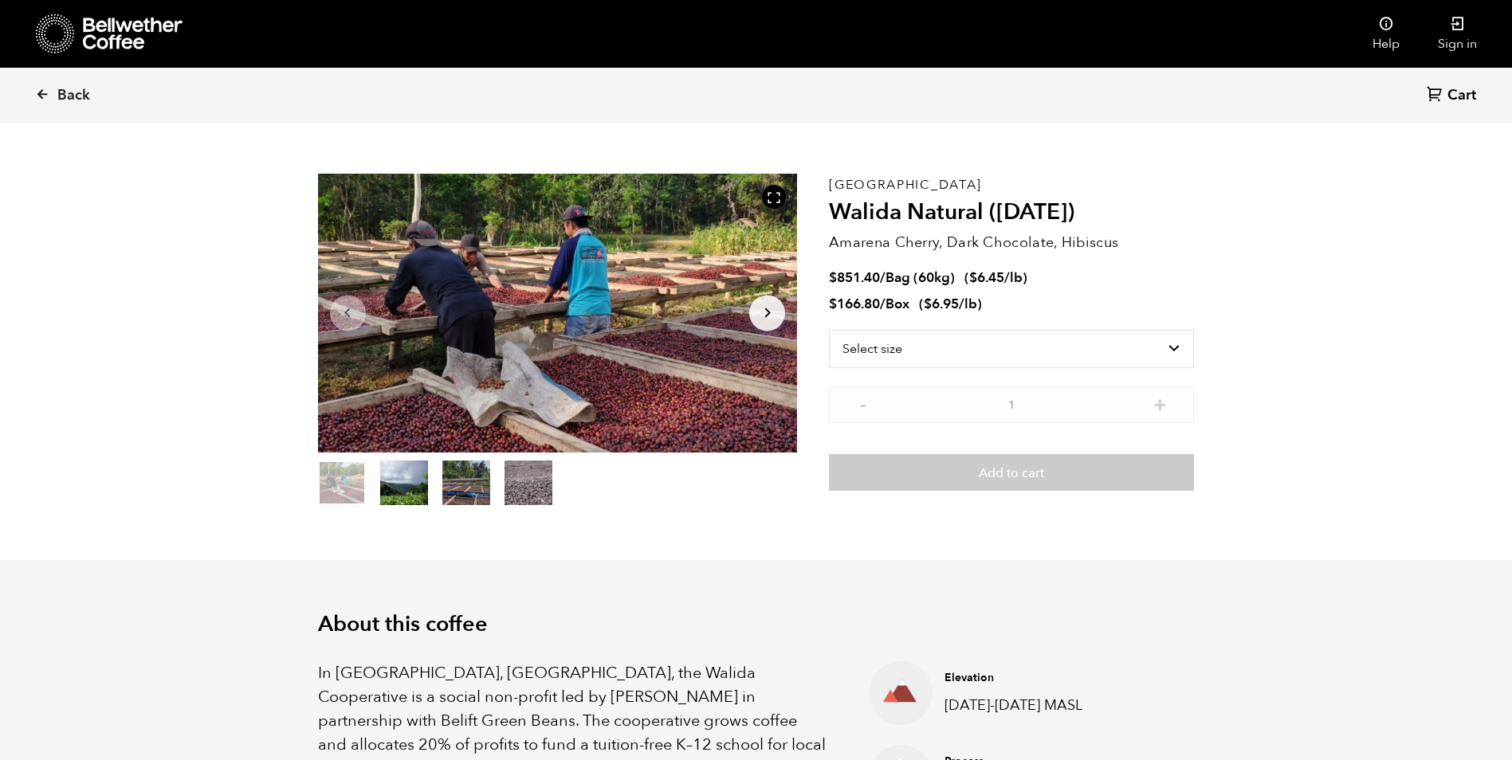
scroll to position [0, 0]
